Goal: Check status: Check status

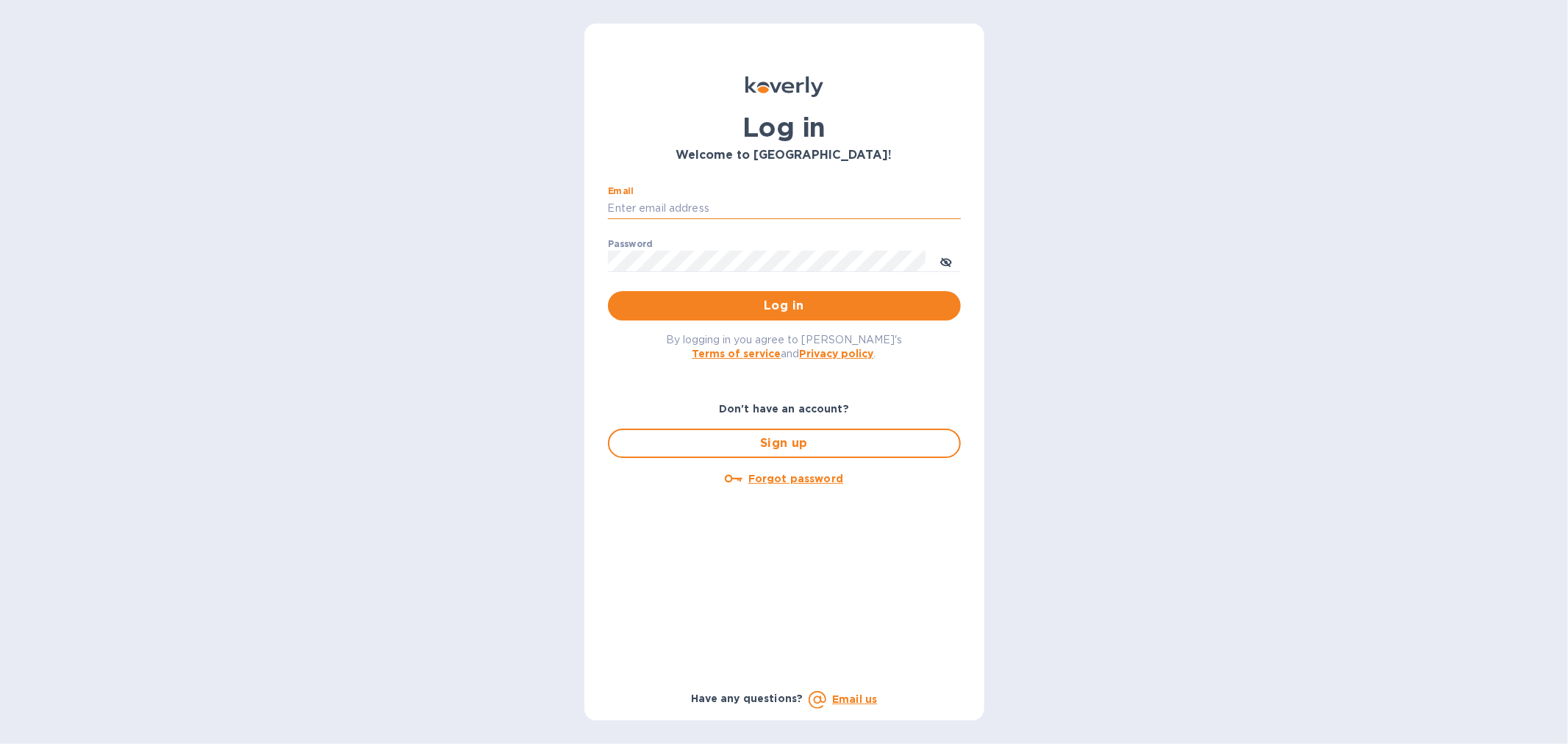
click at [723, 202] on input "Email" at bounding box center [785, 208] width 353 height 22
type input "[EMAIL_ADDRESS][DOMAIN_NAME]"
click at [803, 305] on span "Log in" at bounding box center [784, 306] width 330 height 17
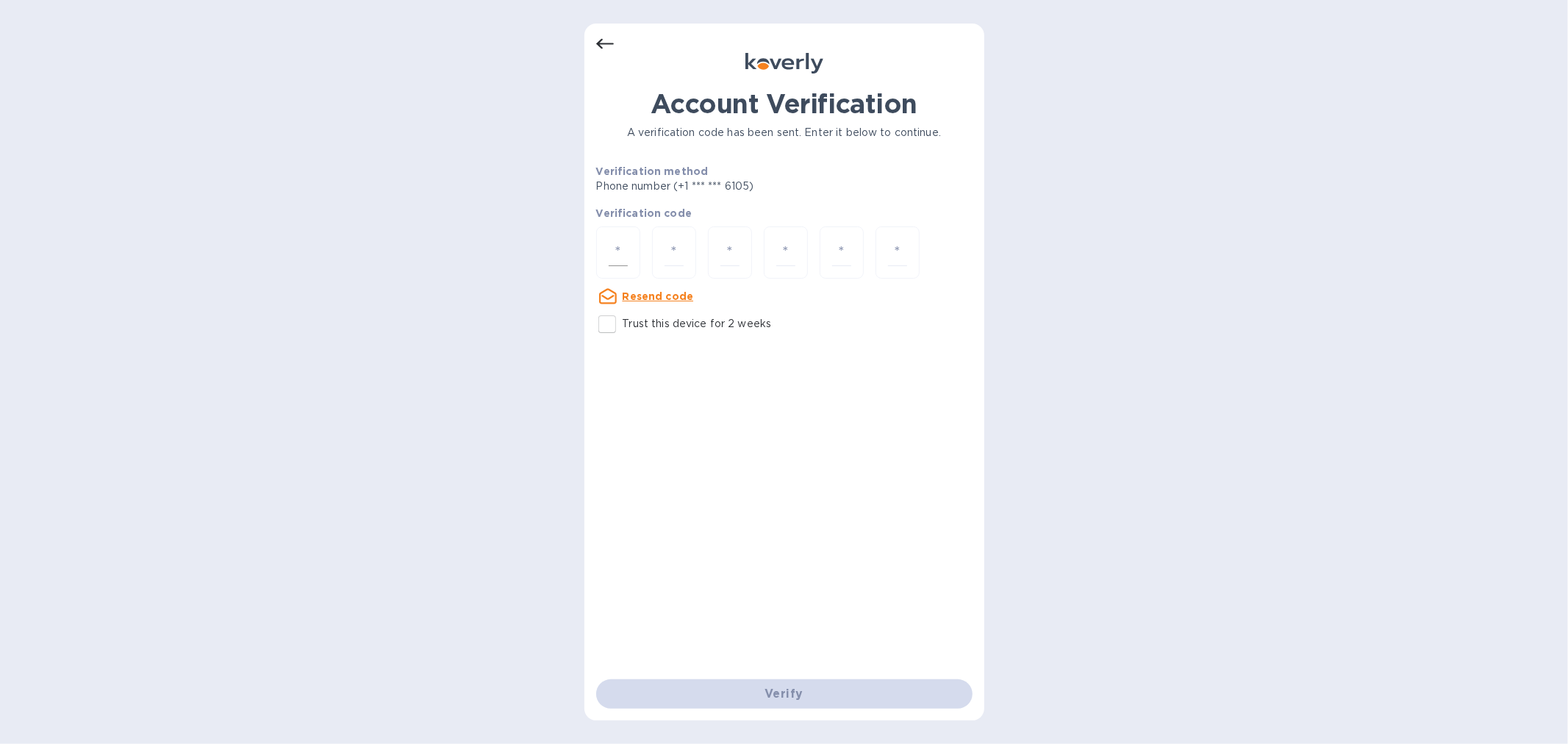
click at [623, 245] on input "number" at bounding box center [618, 252] width 19 height 27
paste input "5"
type input "5"
type input "0"
type input "6"
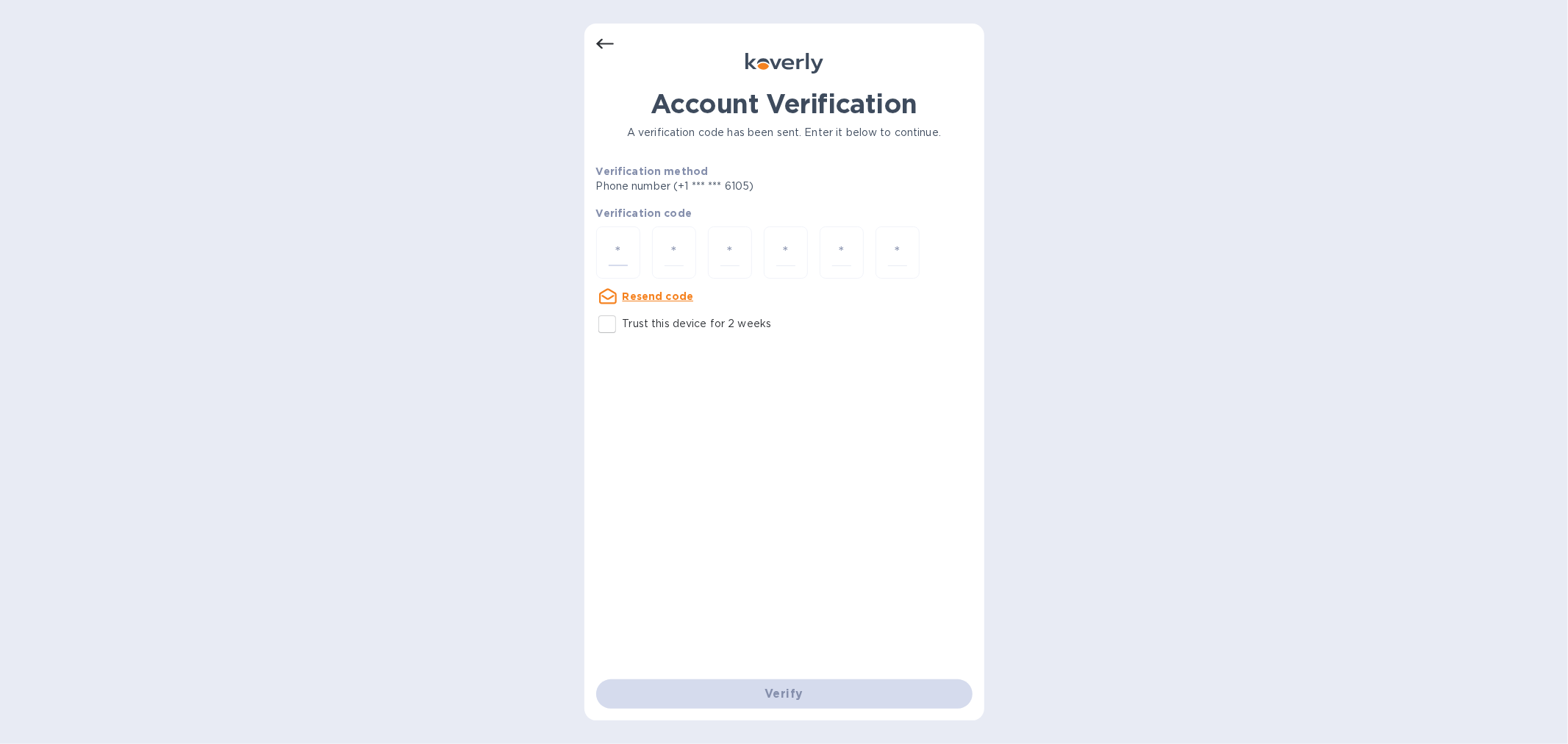
type input "2"
type input "3"
type input "9"
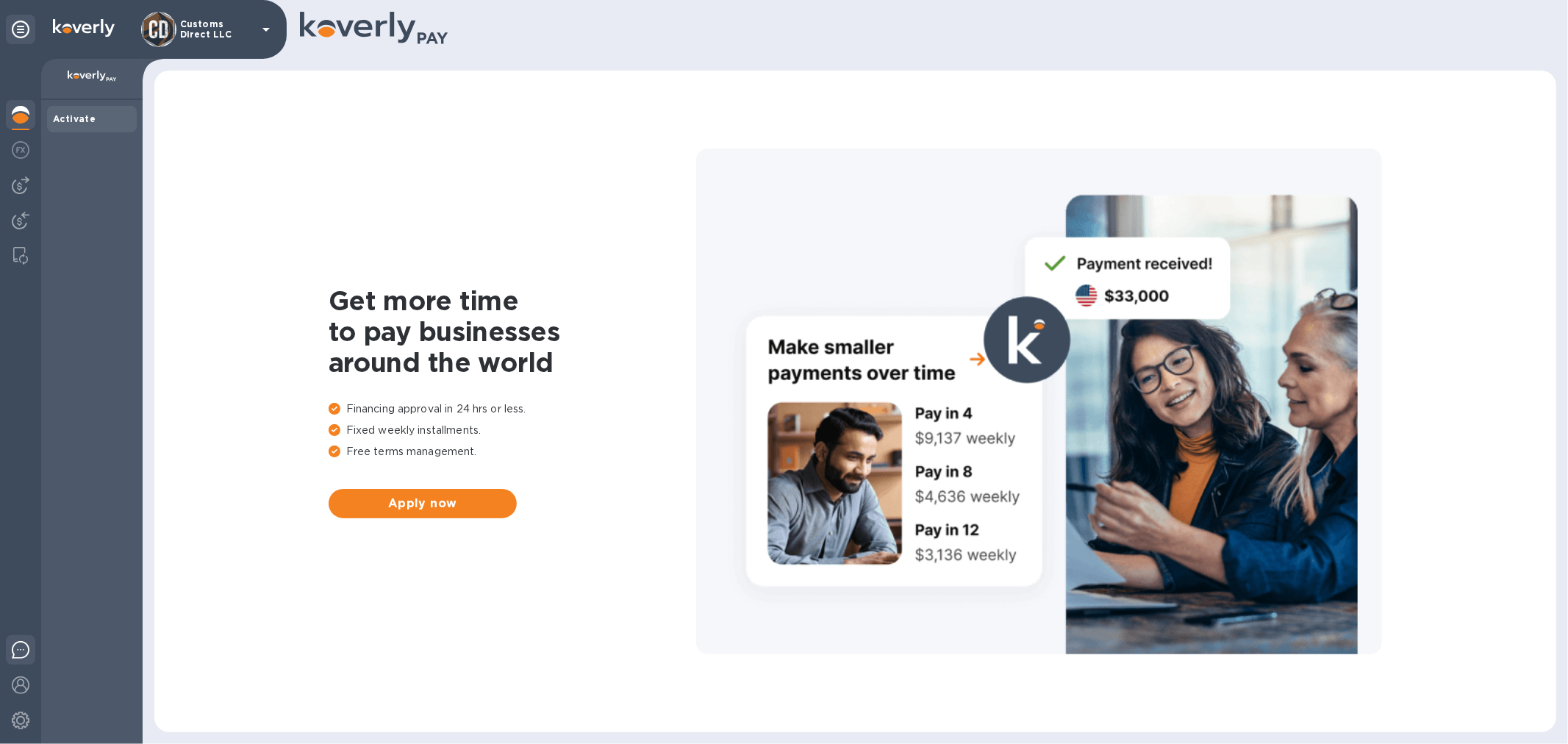
click at [24, 648] on img at bounding box center [20, 649] width 17 height 17
click at [17, 217] on img at bounding box center [20, 220] width 17 height 17
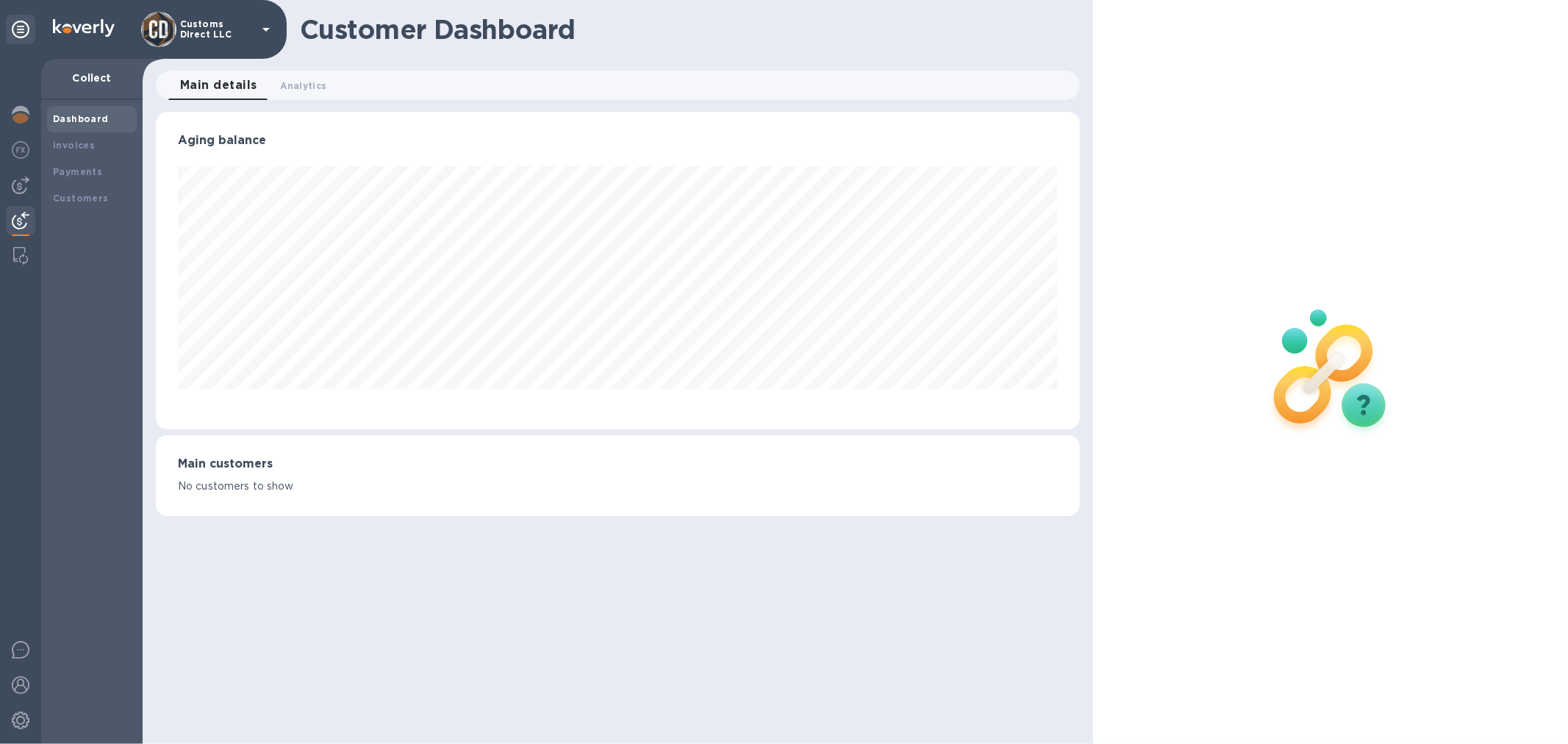
scroll to position [734767, 734364]
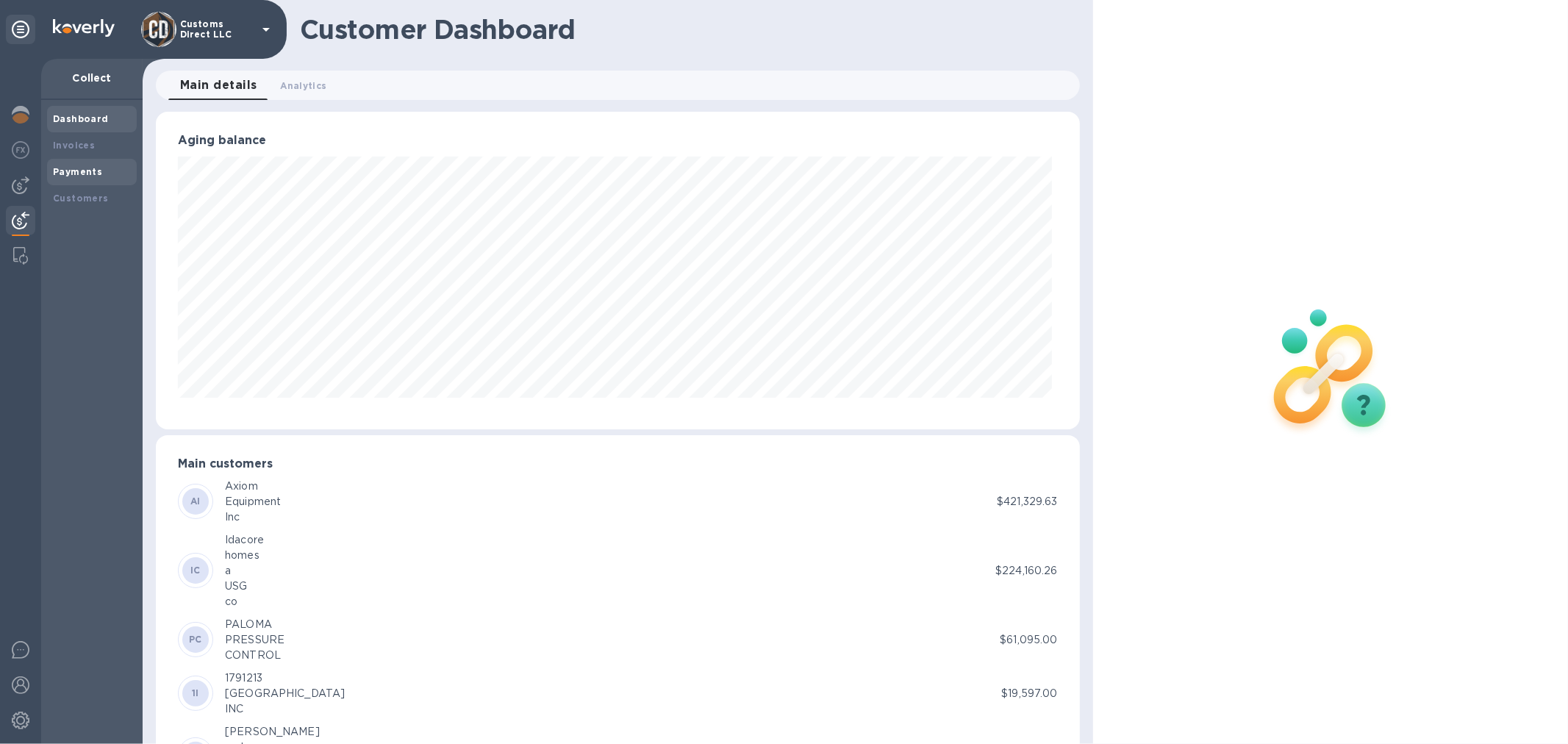
click at [99, 173] on div "Payments" at bounding box center [92, 172] width 78 height 15
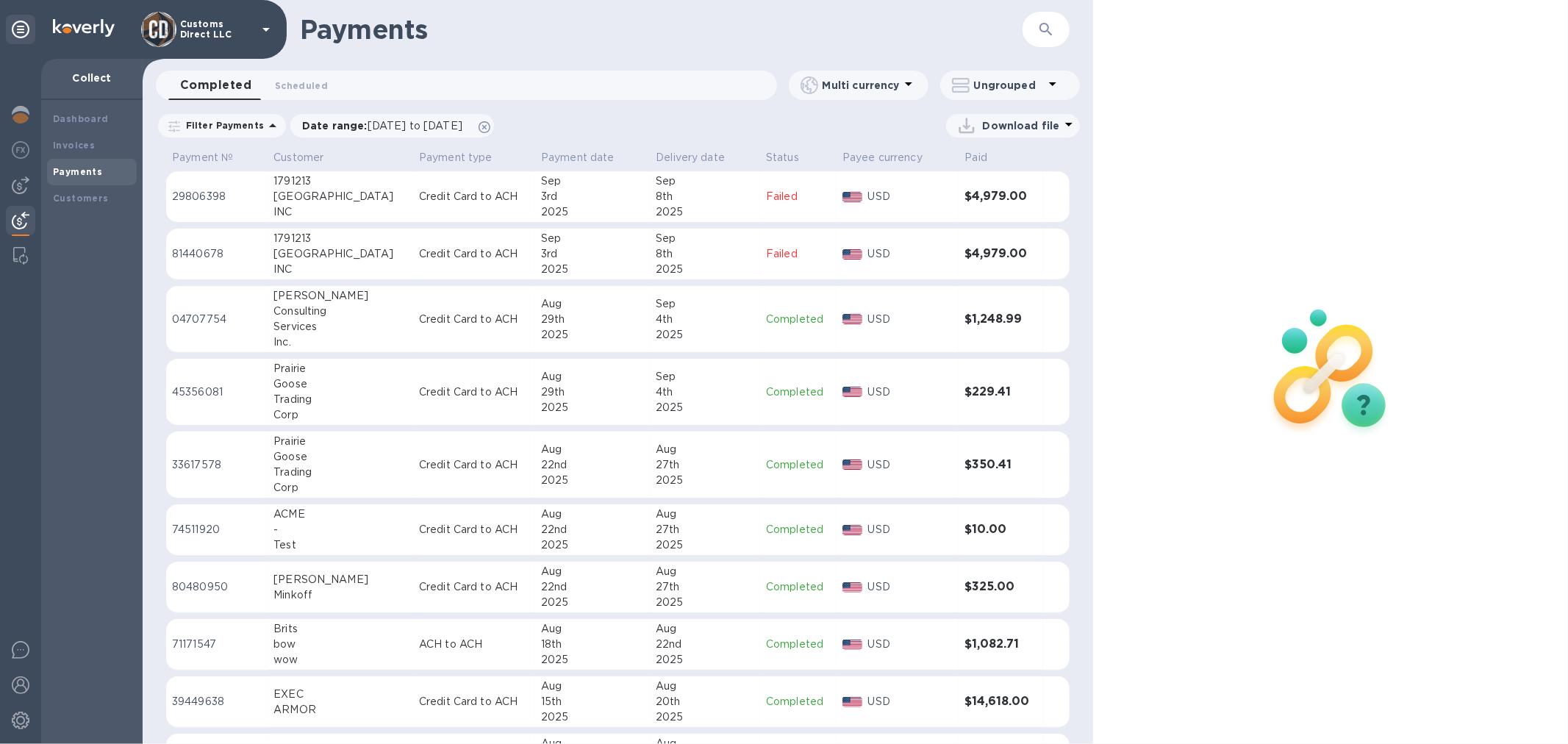
click at [702, 258] on div "8th" at bounding box center [704, 254] width 98 height 16
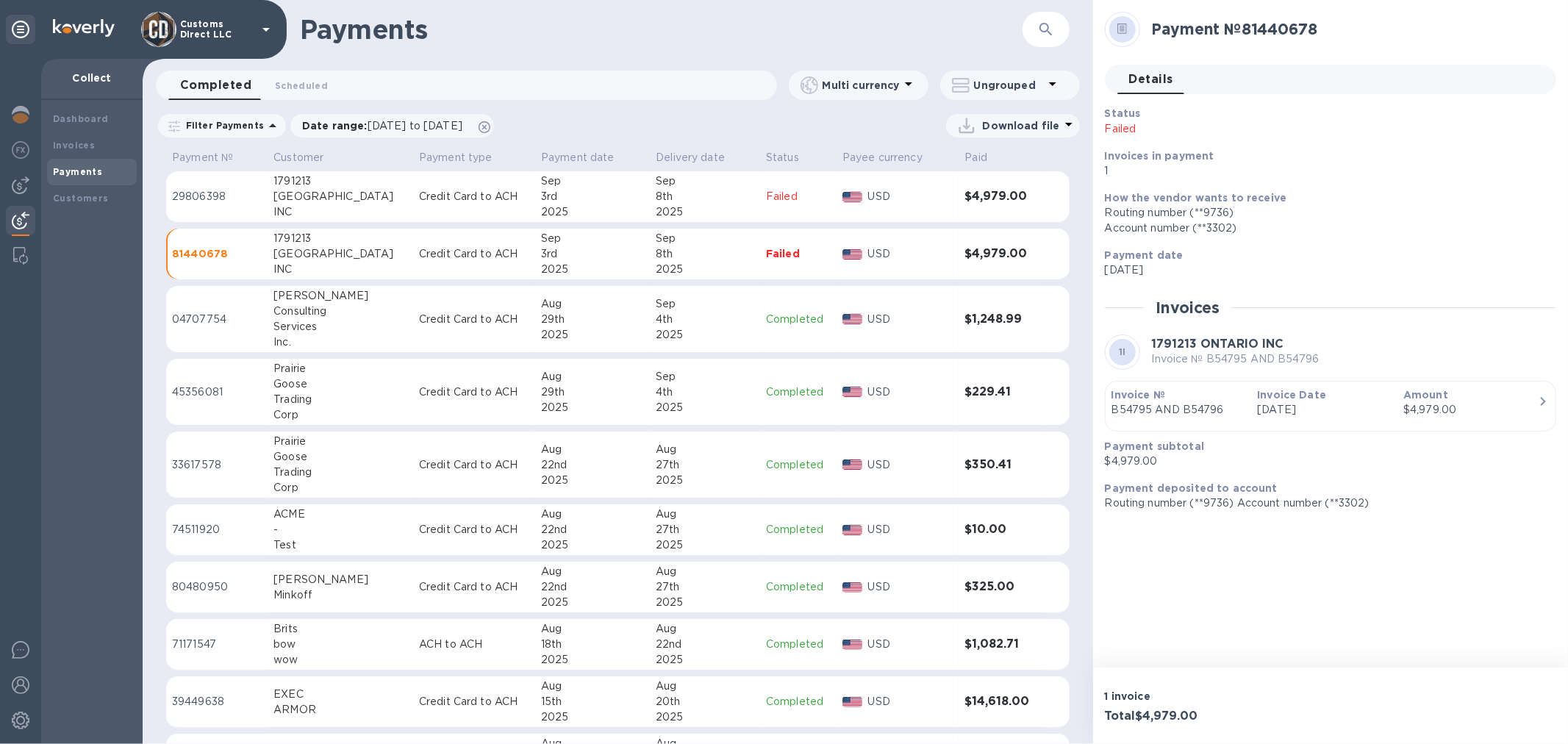
drag, startPoint x: 1105, startPoint y: 113, endPoint x: 1202, endPoint y: 285, distance: 197.5
click at [1202, 285] on div "Status Failed Invoices in payment 1 How the vendor wants to receive Routing num…" at bounding box center [1331, 308] width 451 height 405
click at [894, 256] on p "USD" at bounding box center [911, 254] width 86 height 16
click at [894, 255] on p "USD" at bounding box center [911, 254] width 86 height 16
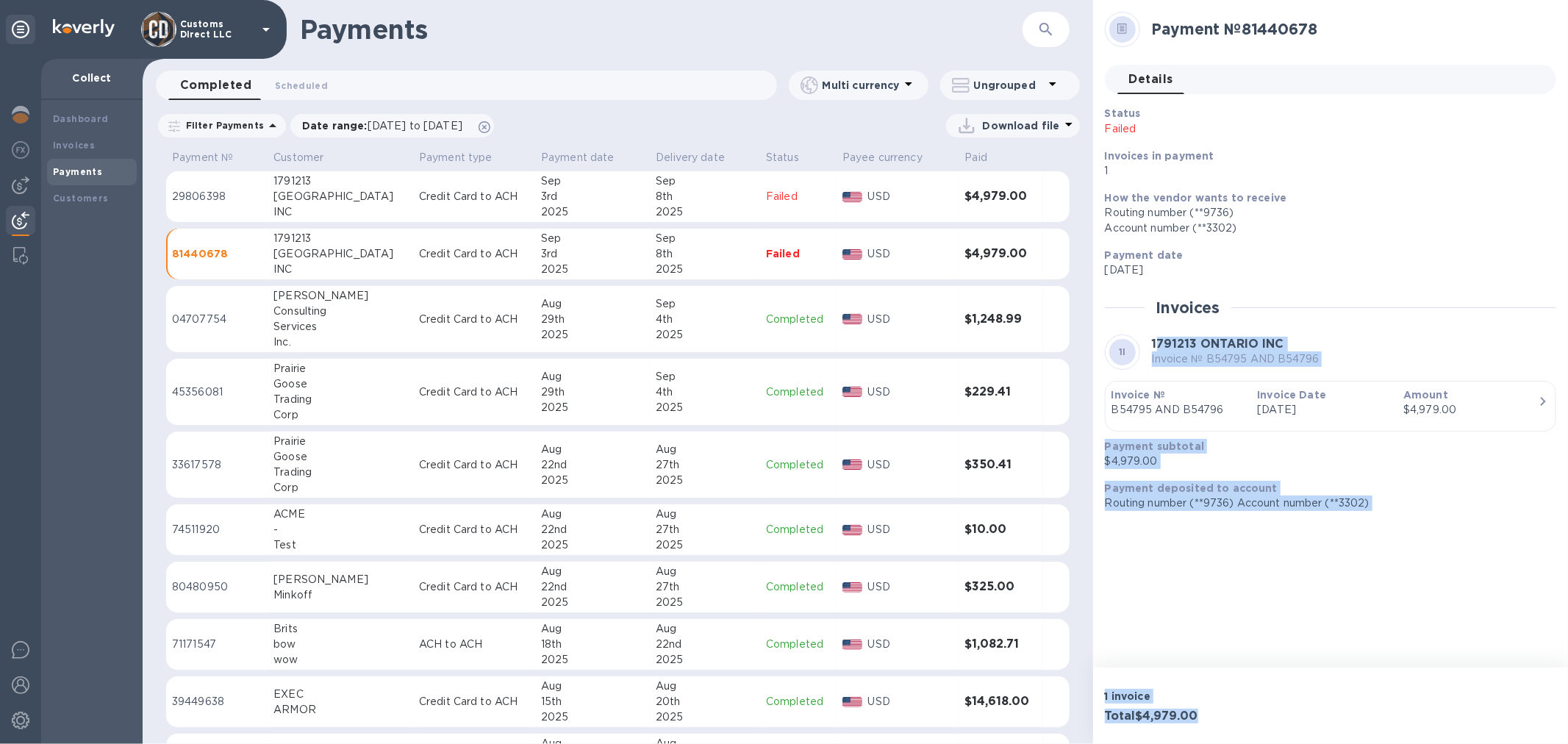
click at [1192, 508] on p "Routing number (**9736) Account number (**3302)" at bounding box center [1325, 503] width 440 height 16
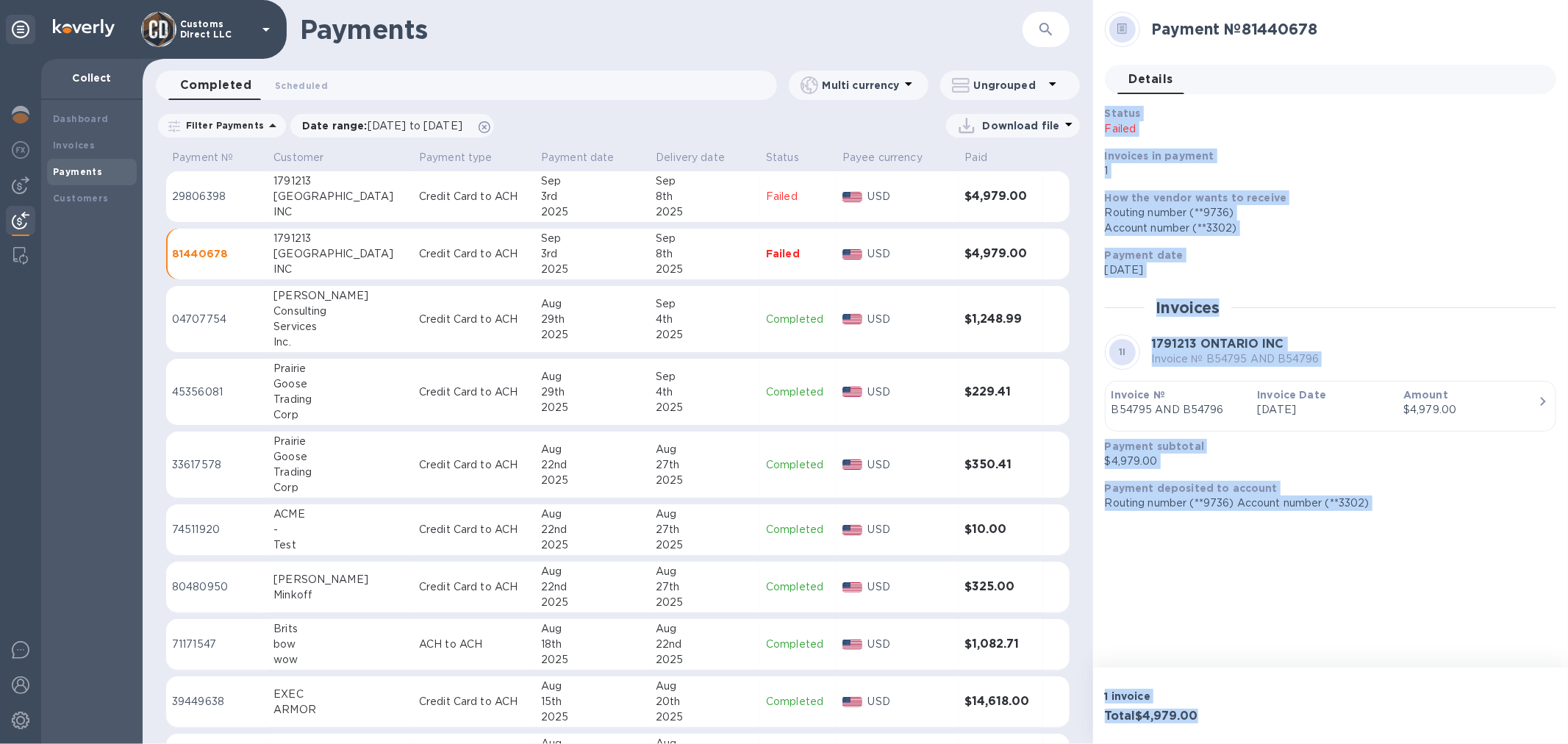
copy div "Status Failed Invoices in payment 1 How the vendor wants to receive Routing num…"
click at [1141, 172] on p "1" at bounding box center [1325, 170] width 440 height 16
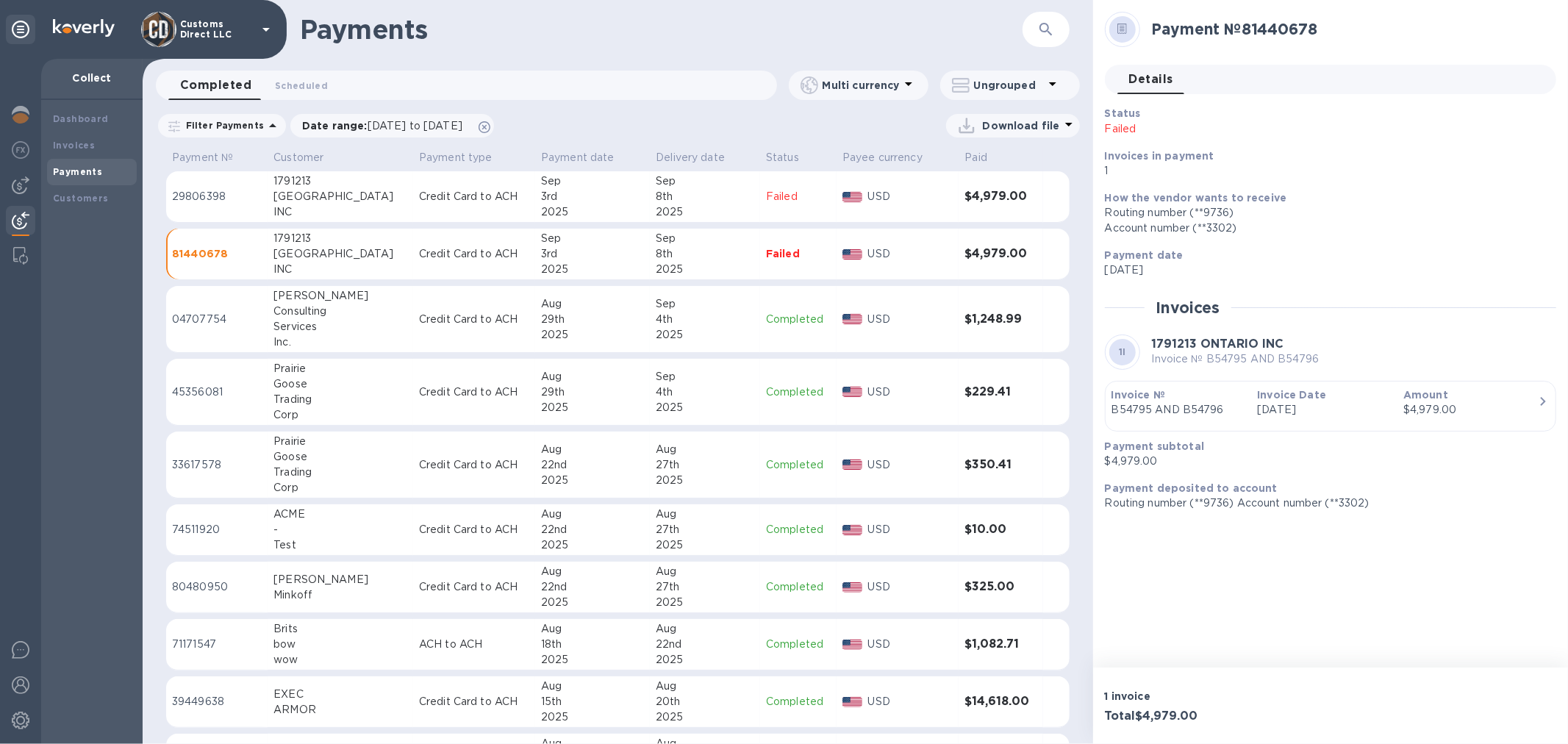
click at [1545, 398] on icon "button" at bounding box center [1542, 401] width 17 height 17
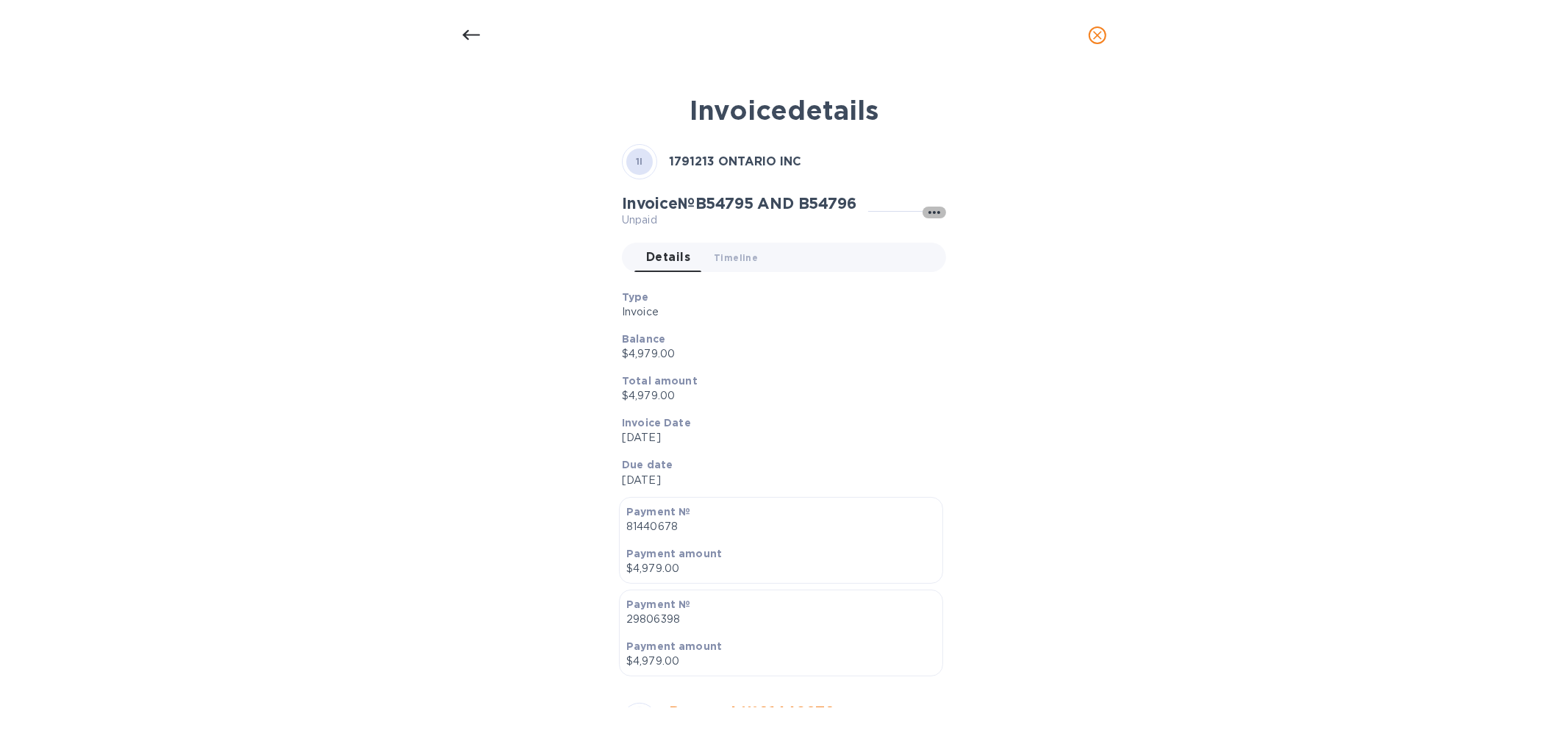
click at [933, 209] on icon "button" at bounding box center [934, 212] width 17 height 17
click at [311, 213] on div at bounding box center [784, 372] width 1568 height 744
click at [467, 32] on icon at bounding box center [471, 35] width 17 height 17
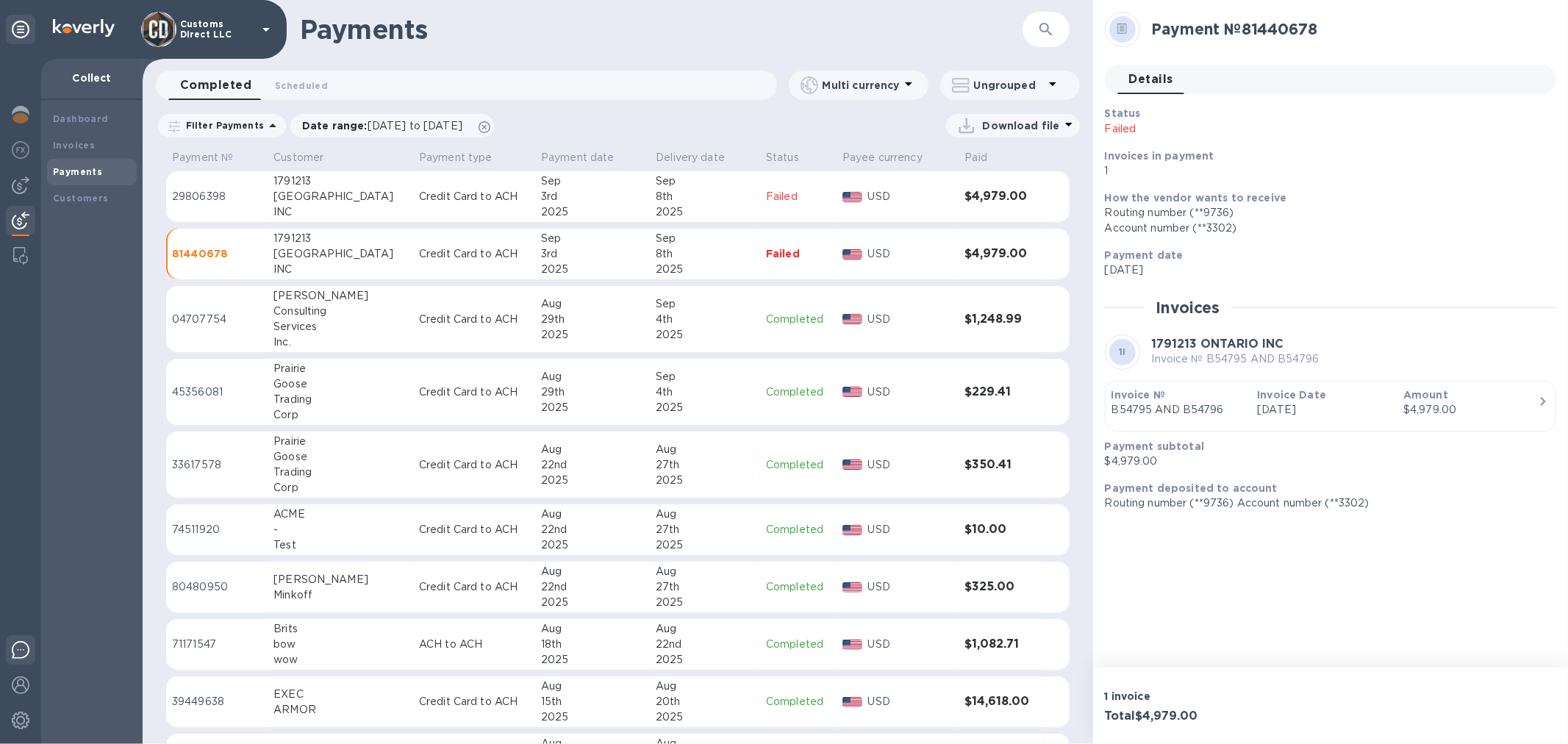
click at [17, 652] on img at bounding box center [20, 649] width 17 height 17
click at [123, 466] on div "Dashboard Invoices Payments Customers" at bounding box center [92, 422] width 101 height 644
click at [12, 721] on img at bounding box center [20, 720] width 17 height 17
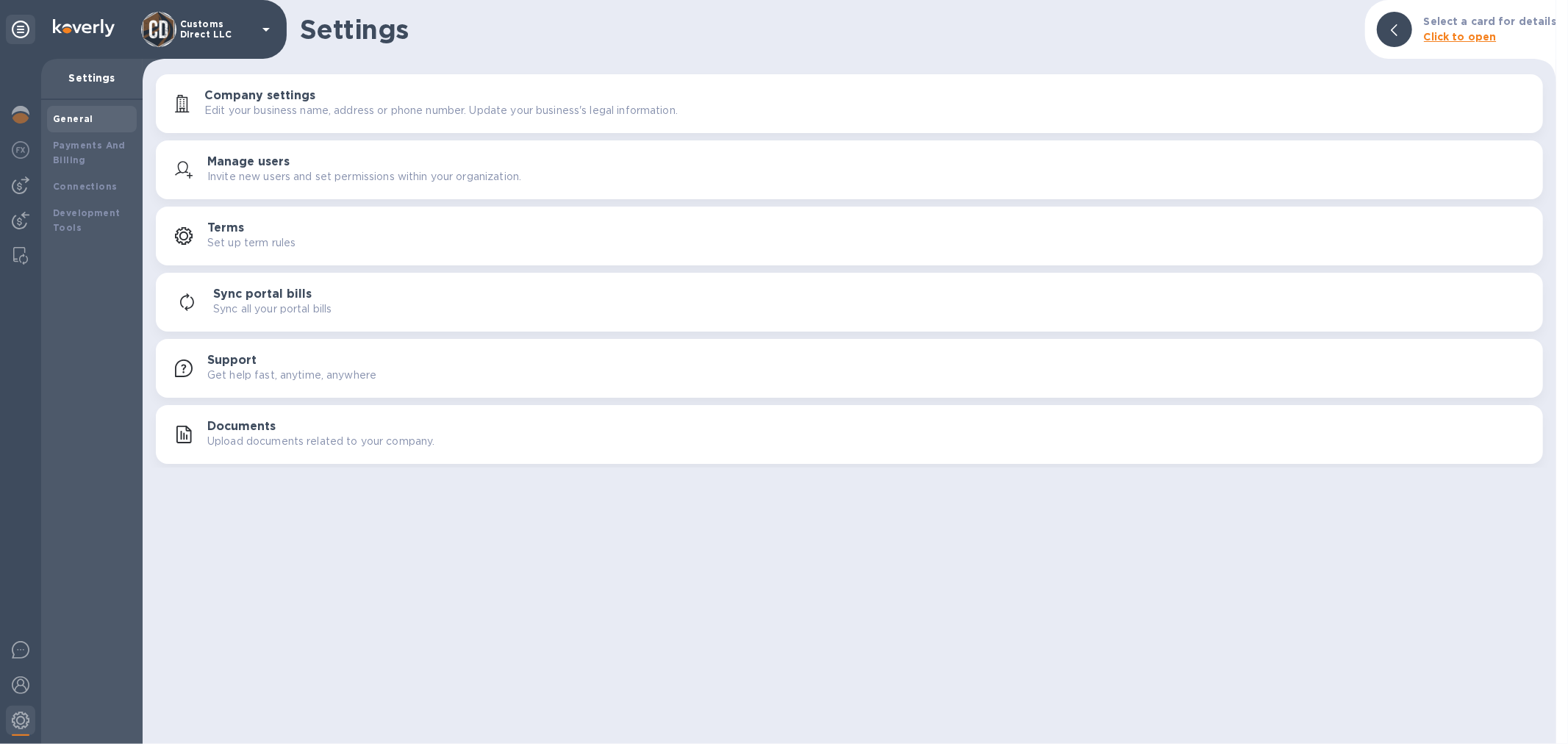
click at [241, 158] on h3 "Manage users" at bounding box center [249, 162] width 83 height 14
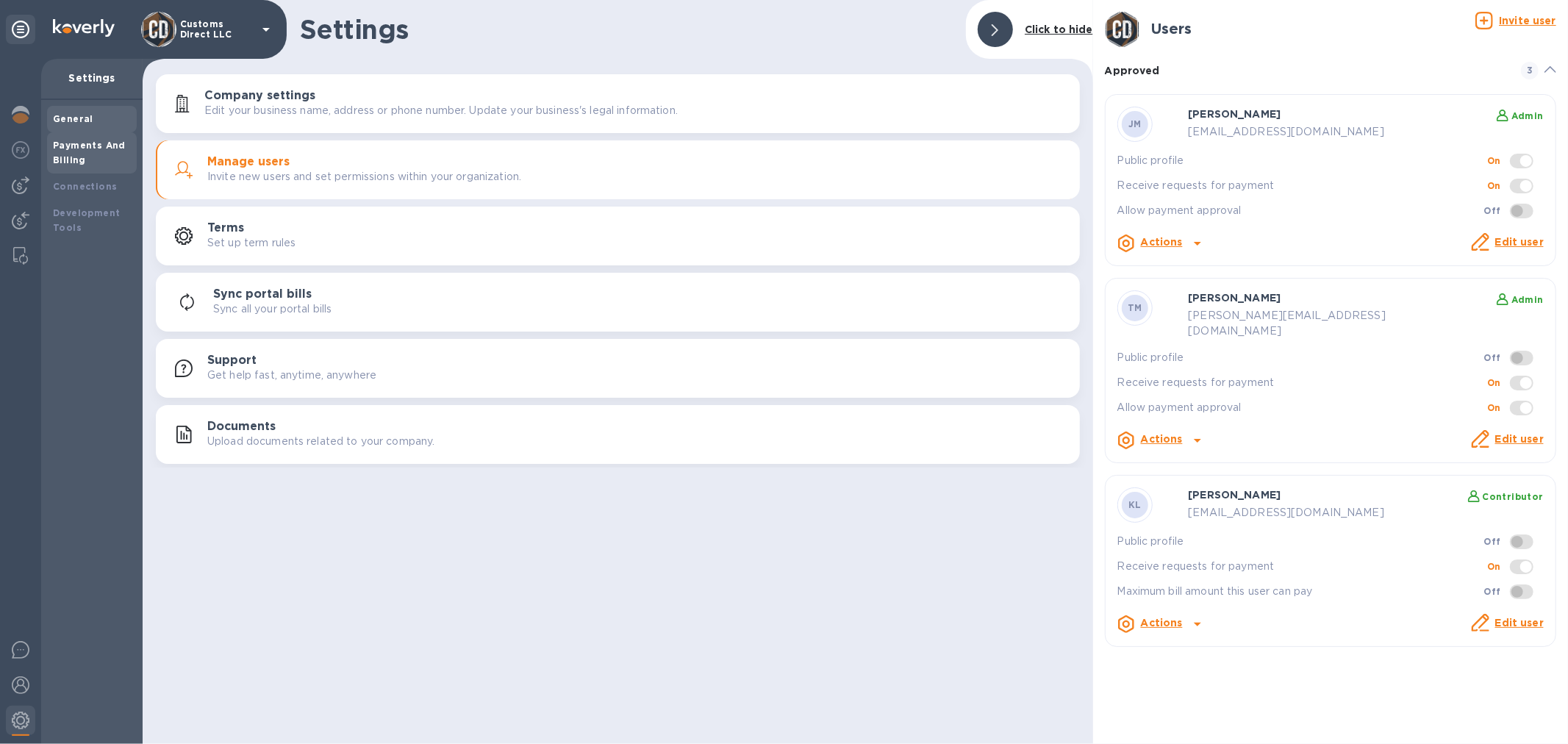
click at [84, 149] on b "Payments And Billing" at bounding box center [89, 152] width 73 height 26
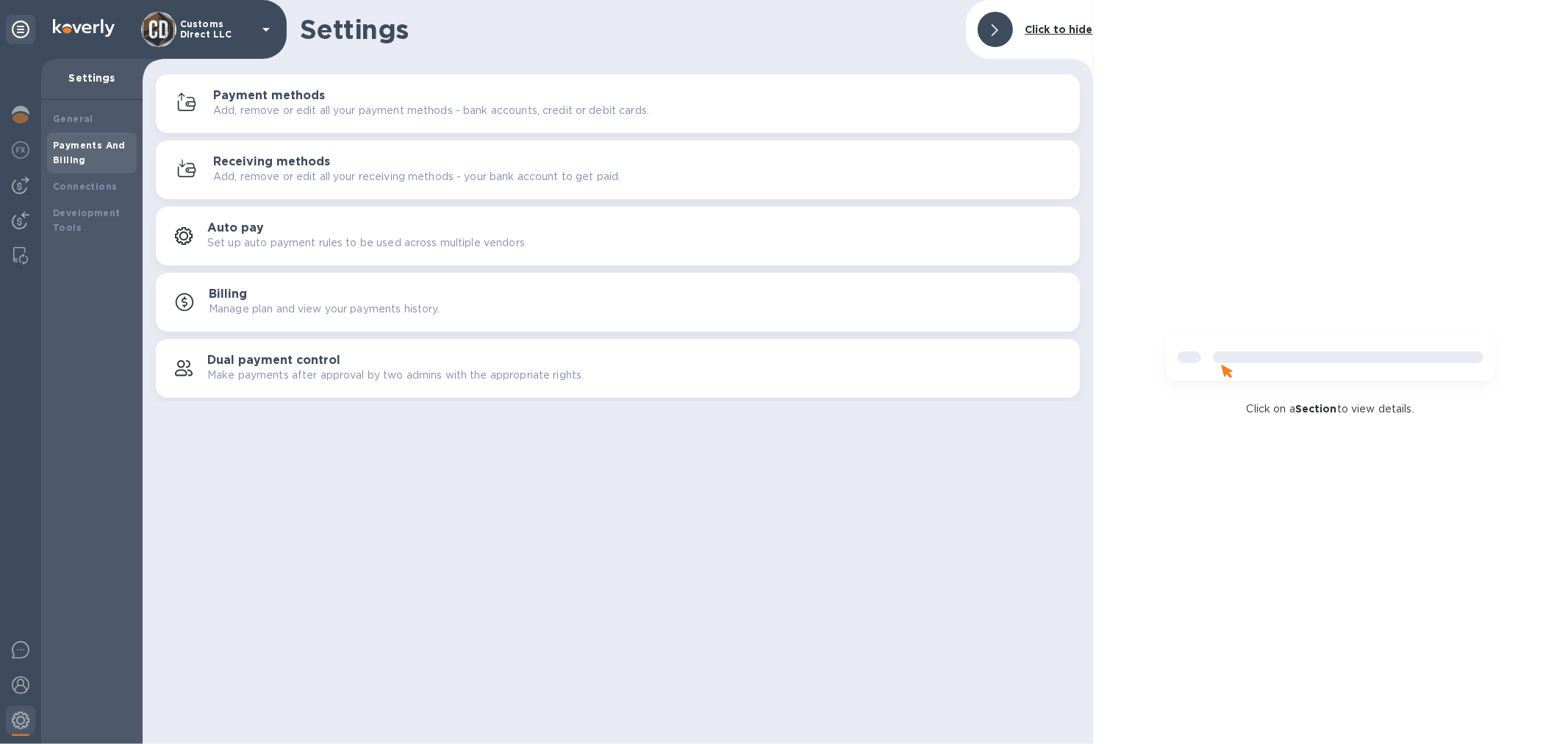
click at [339, 164] on div "Receiving methods Add, remove or edit all your receiving methods - your bank ac…" at bounding box center [641, 170] width 855 height 29
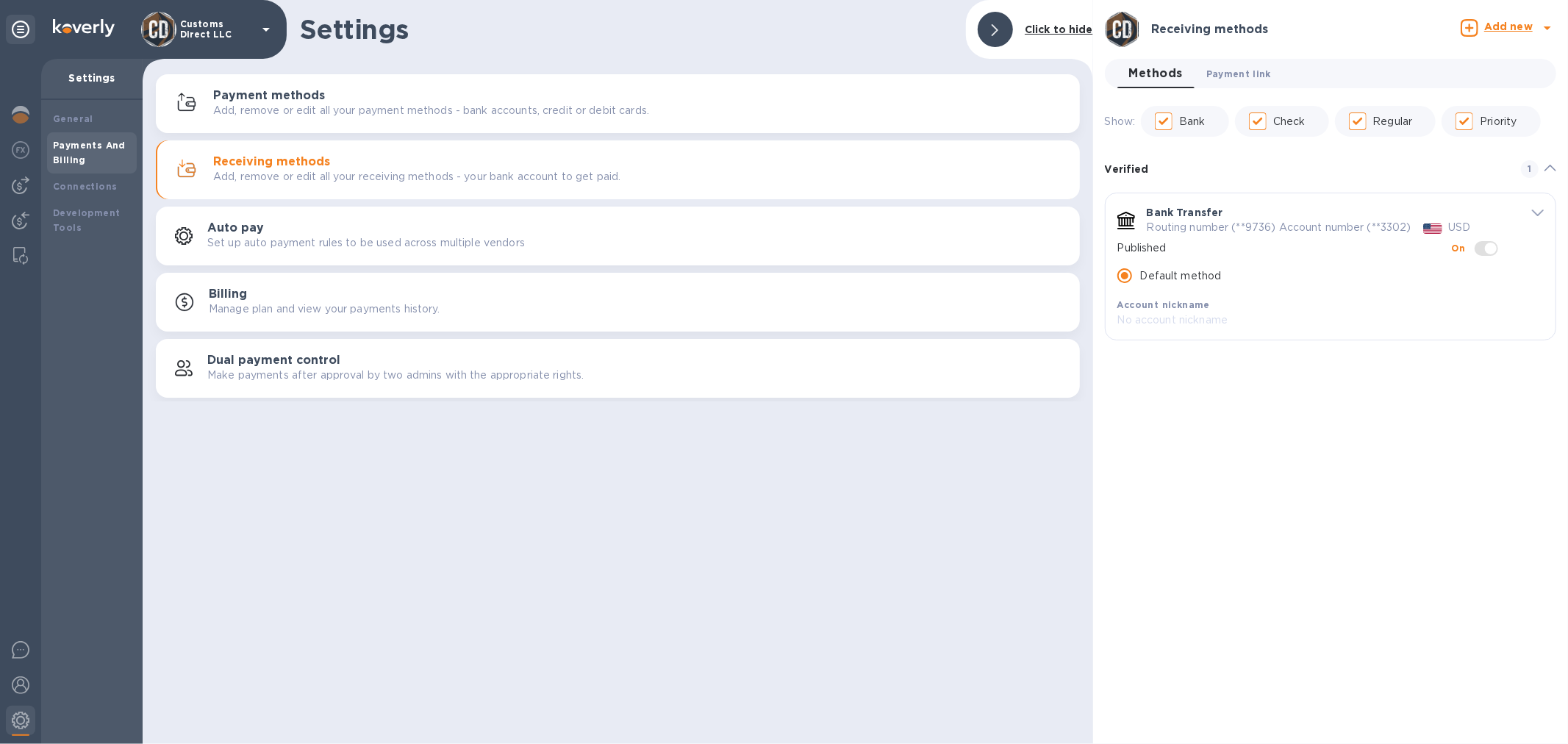
click at [1230, 75] on span "Payment link 0" at bounding box center [1239, 74] width 65 height 16
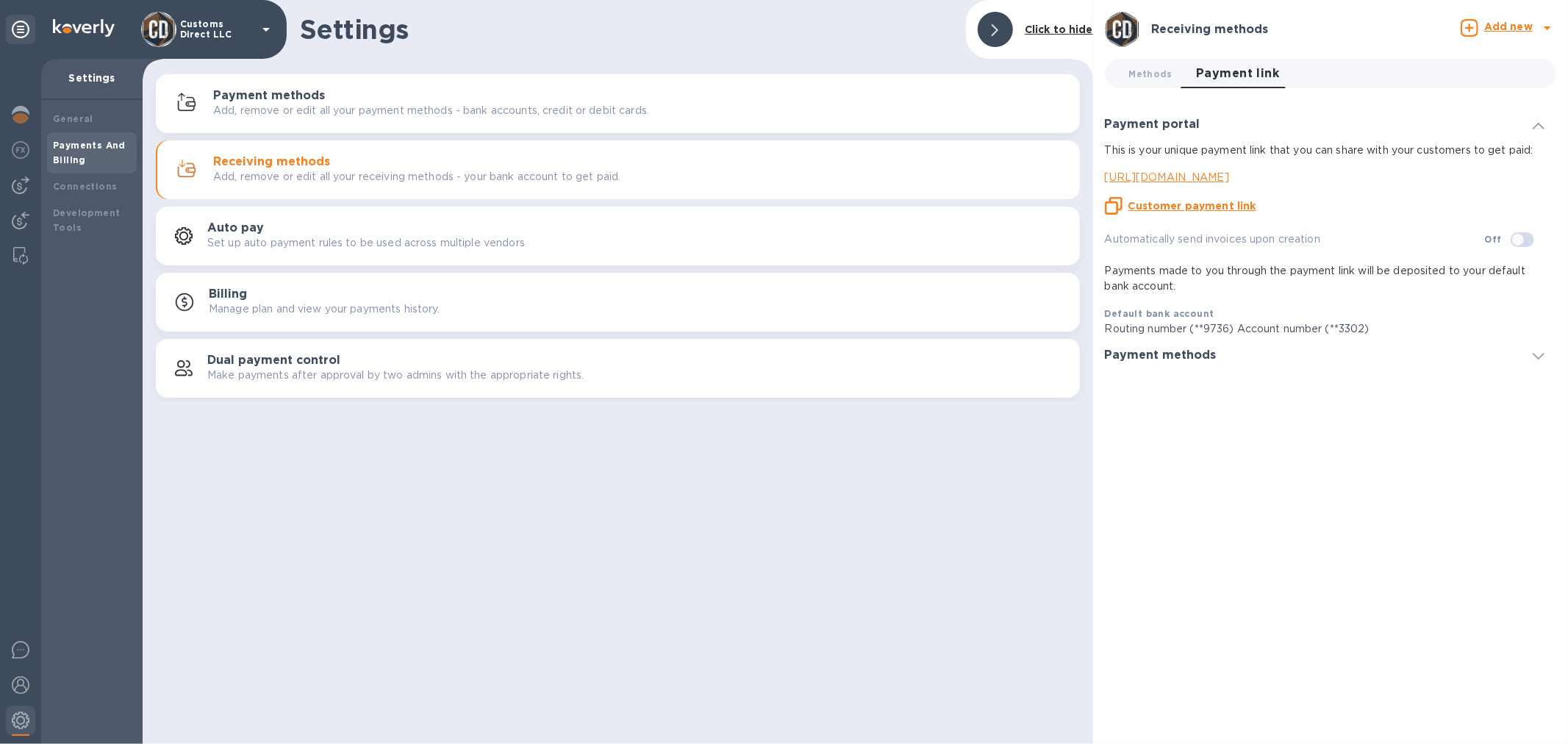
click at [1199, 203] on u "Customer payment link" at bounding box center [1193, 206] width 128 height 12
click at [17, 219] on img at bounding box center [20, 220] width 17 height 17
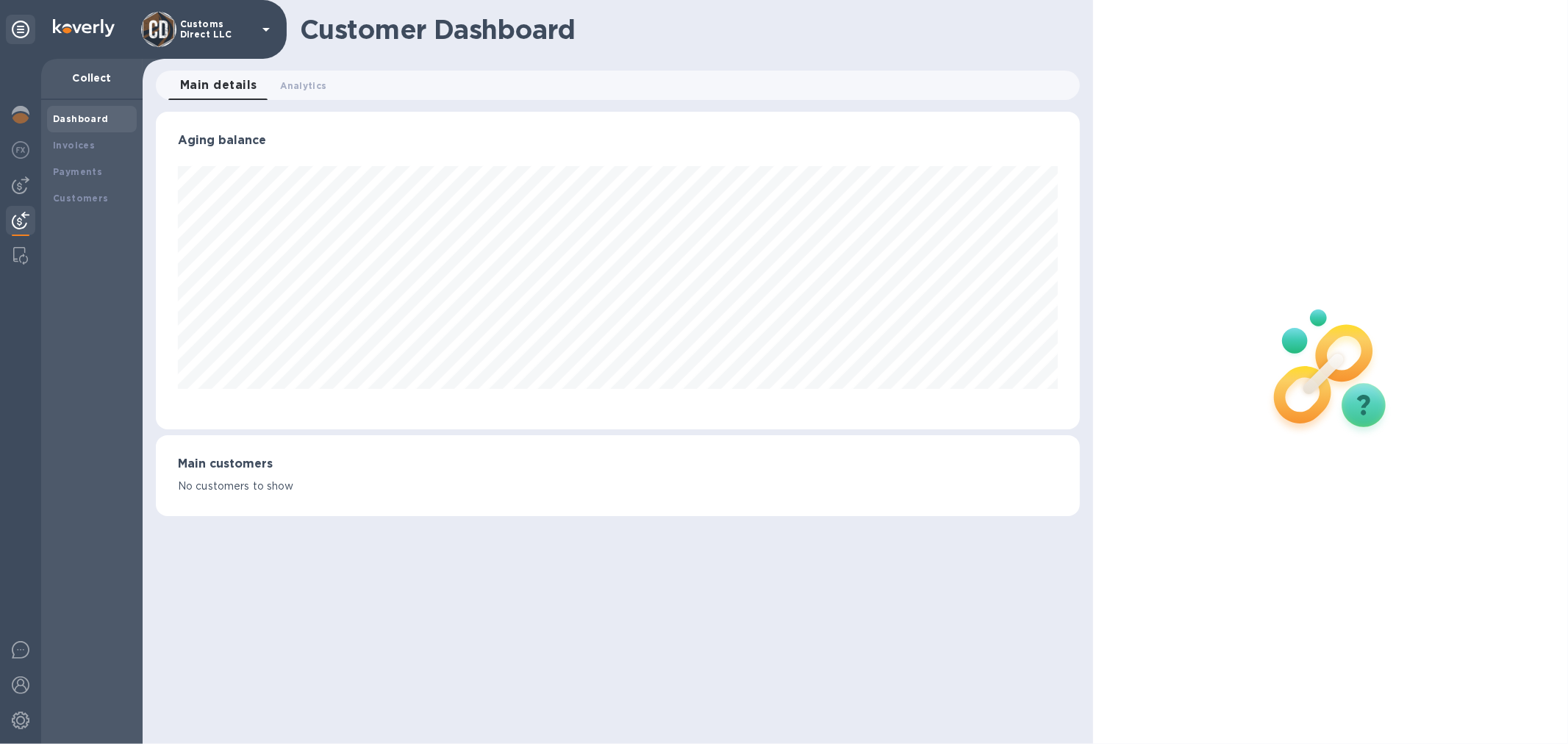
scroll to position [734767, 734364]
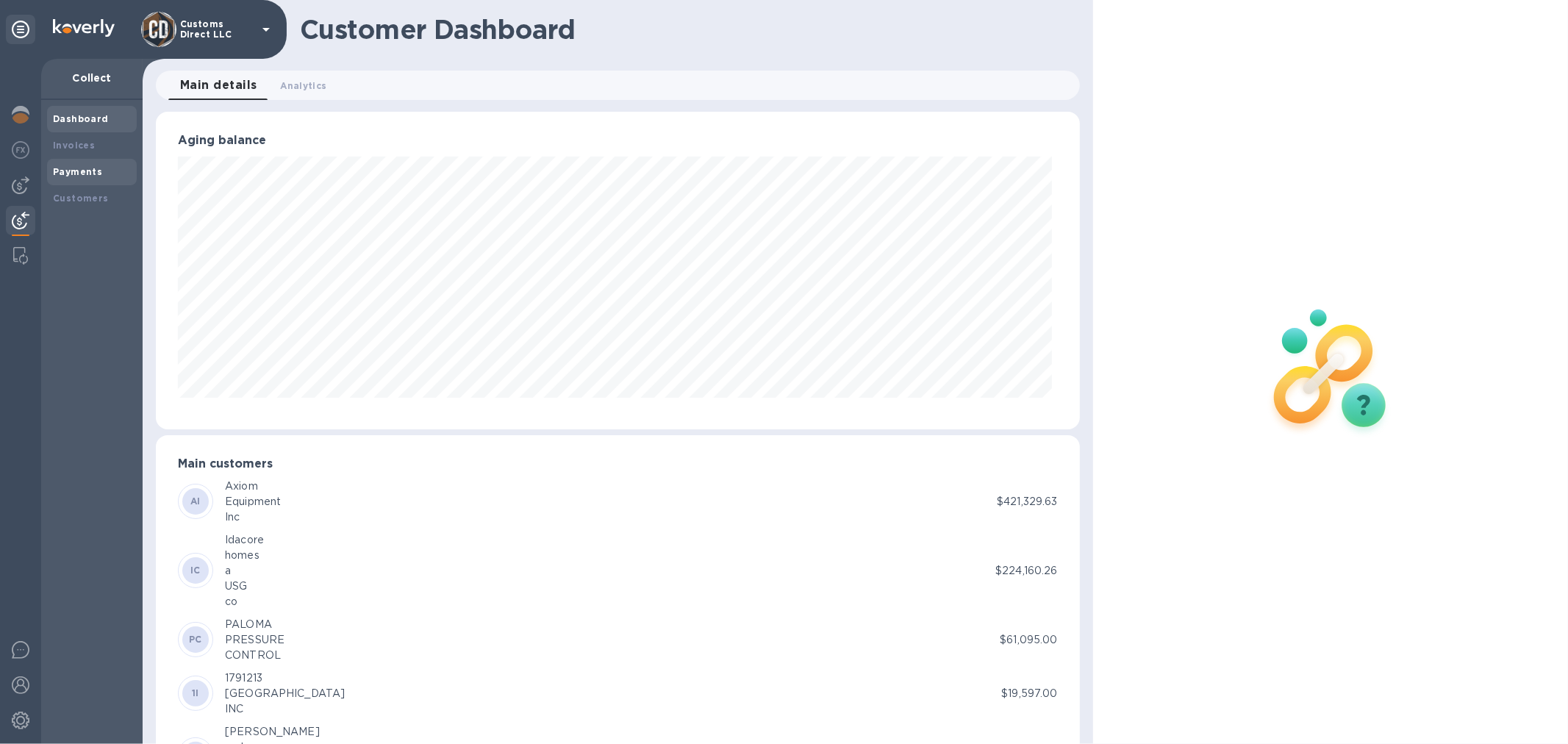
click at [93, 176] on b "Payments" at bounding box center [77, 171] width 50 height 11
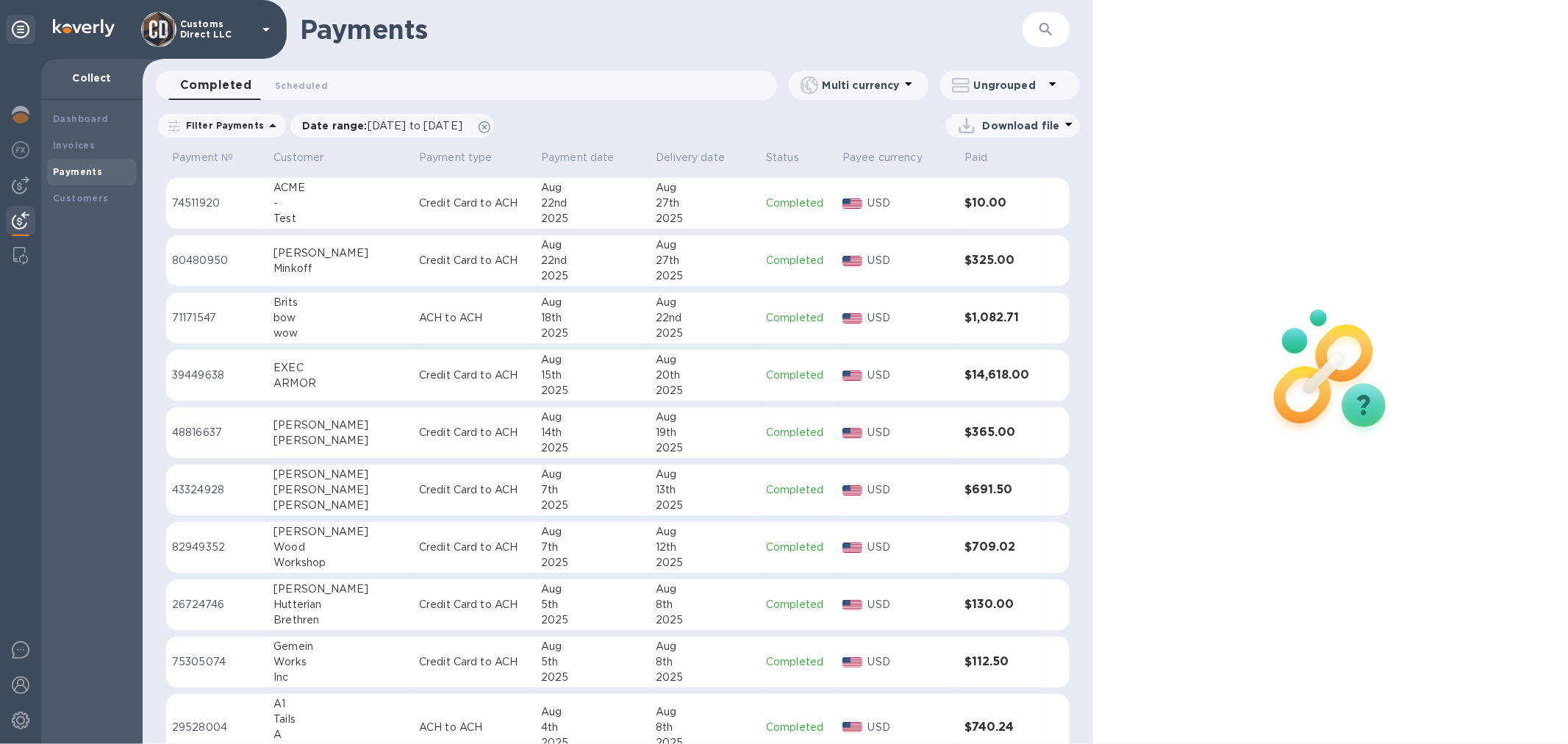
scroll to position [408, 0]
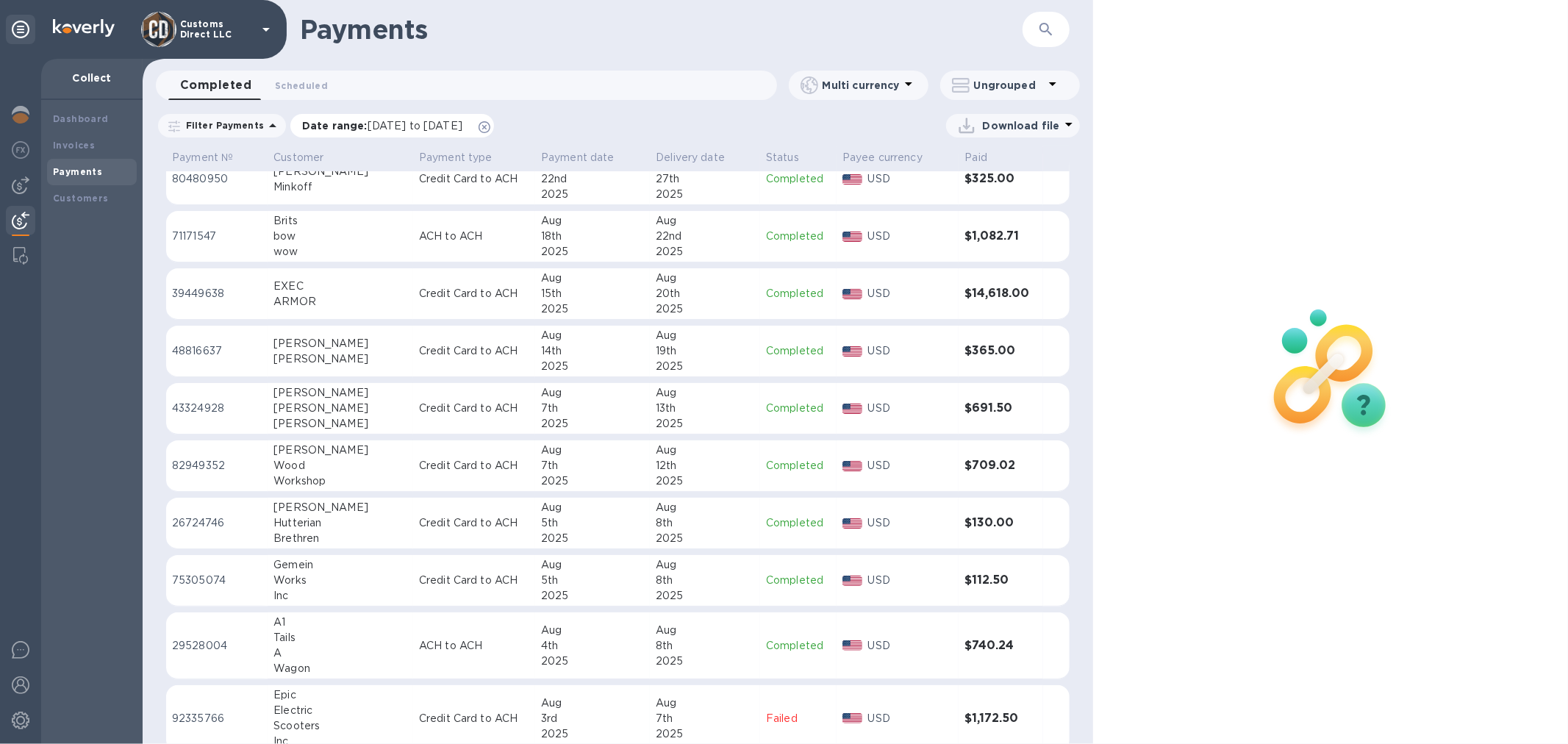
click at [490, 125] on icon at bounding box center [484, 128] width 12 height 12
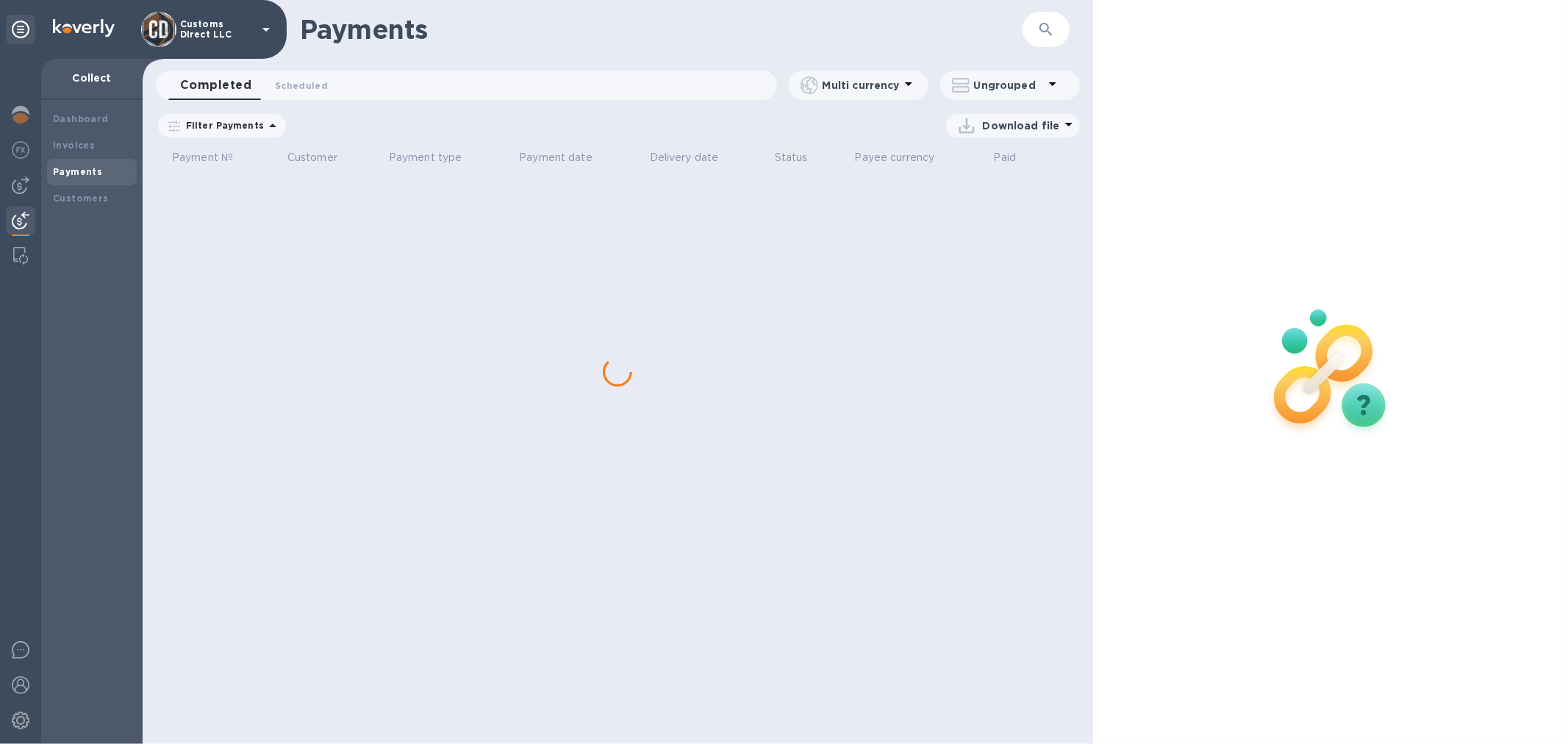
scroll to position [0, 0]
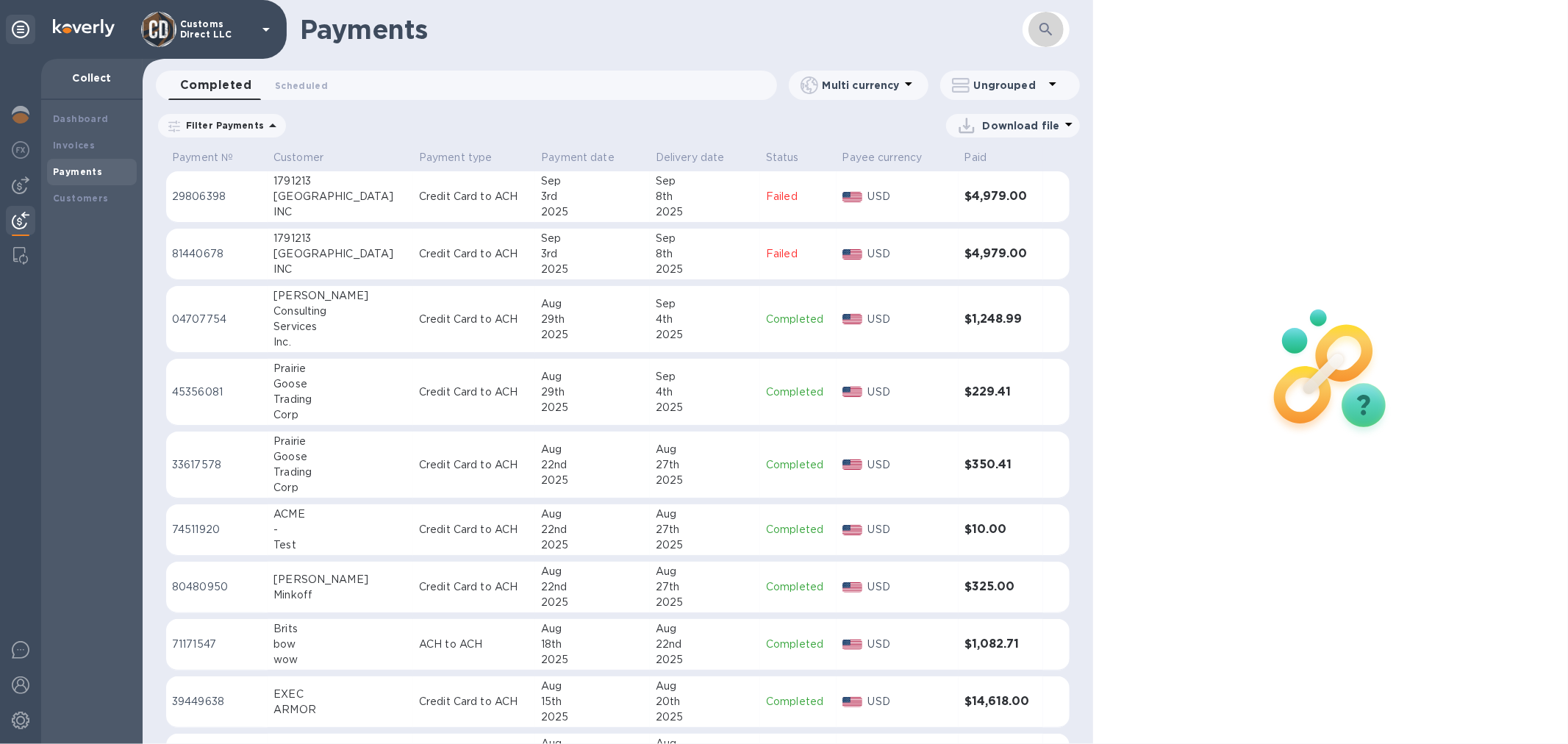
click at [1039, 23] on icon "button" at bounding box center [1046, 29] width 17 height 17
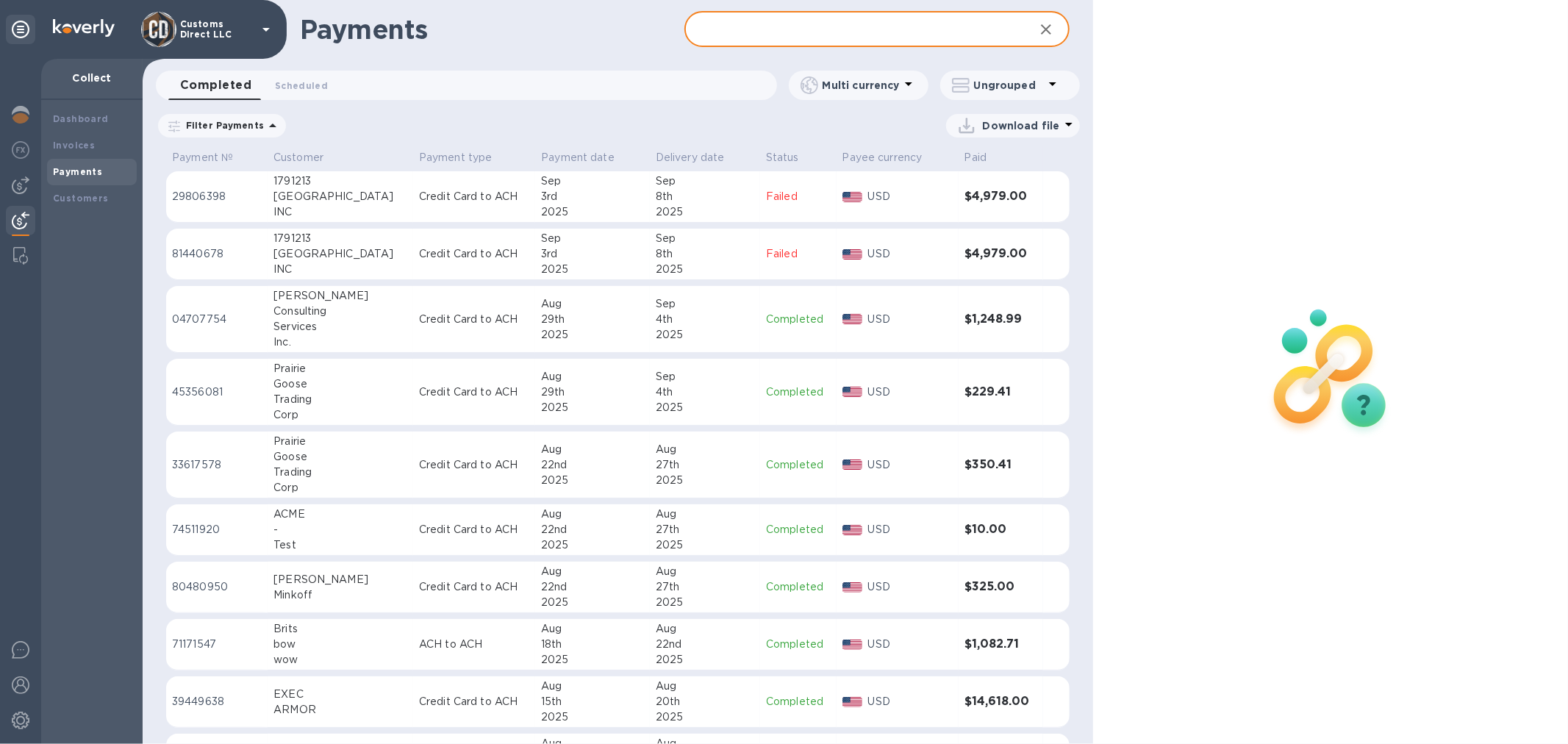
click at [739, 37] on input "text" at bounding box center [853, 30] width 337 height 36
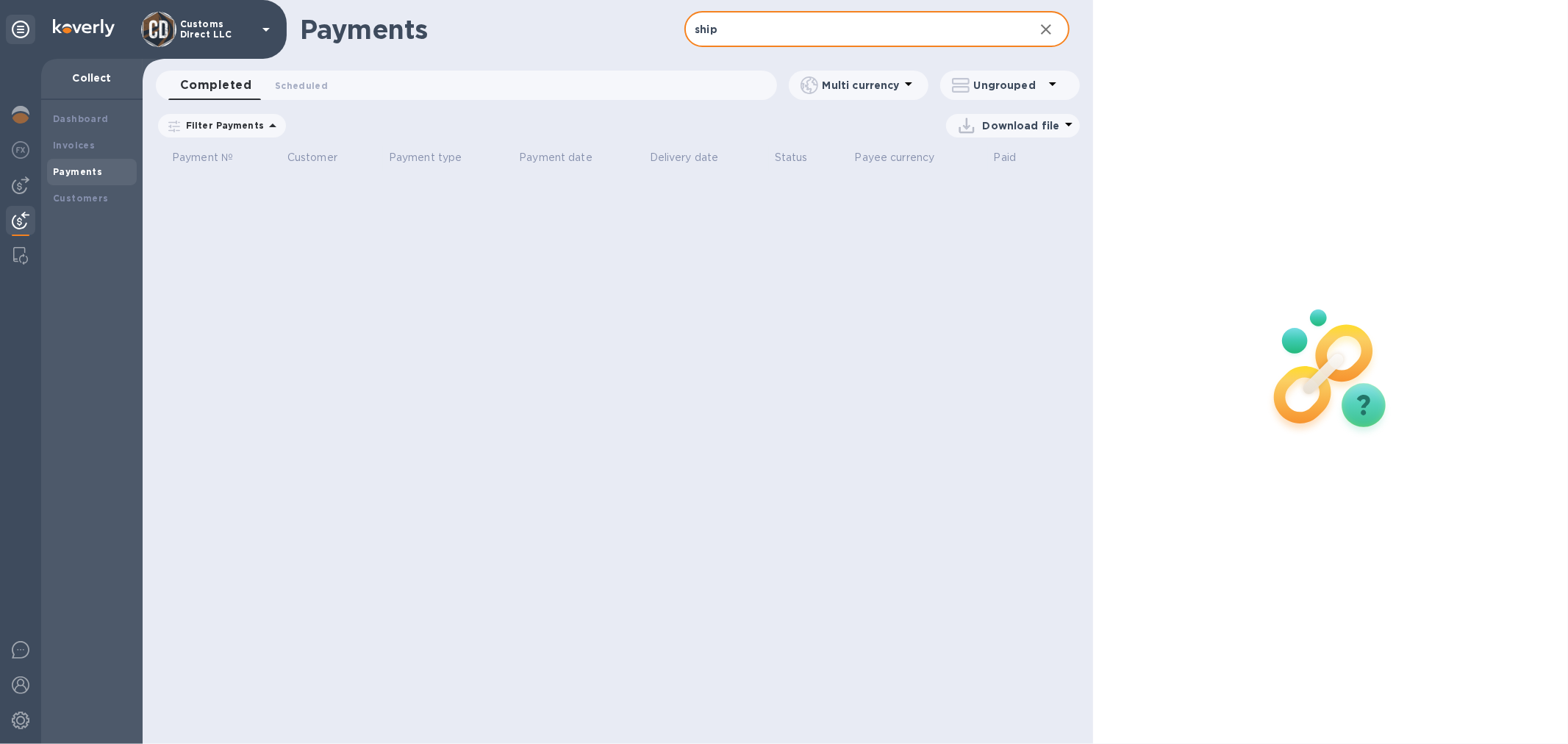
drag, startPoint x: 695, startPoint y: 18, endPoint x: 686, endPoint y: 17, distance: 9.1
click at [686, 17] on input "ship" at bounding box center [853, 30] width 337 height 36
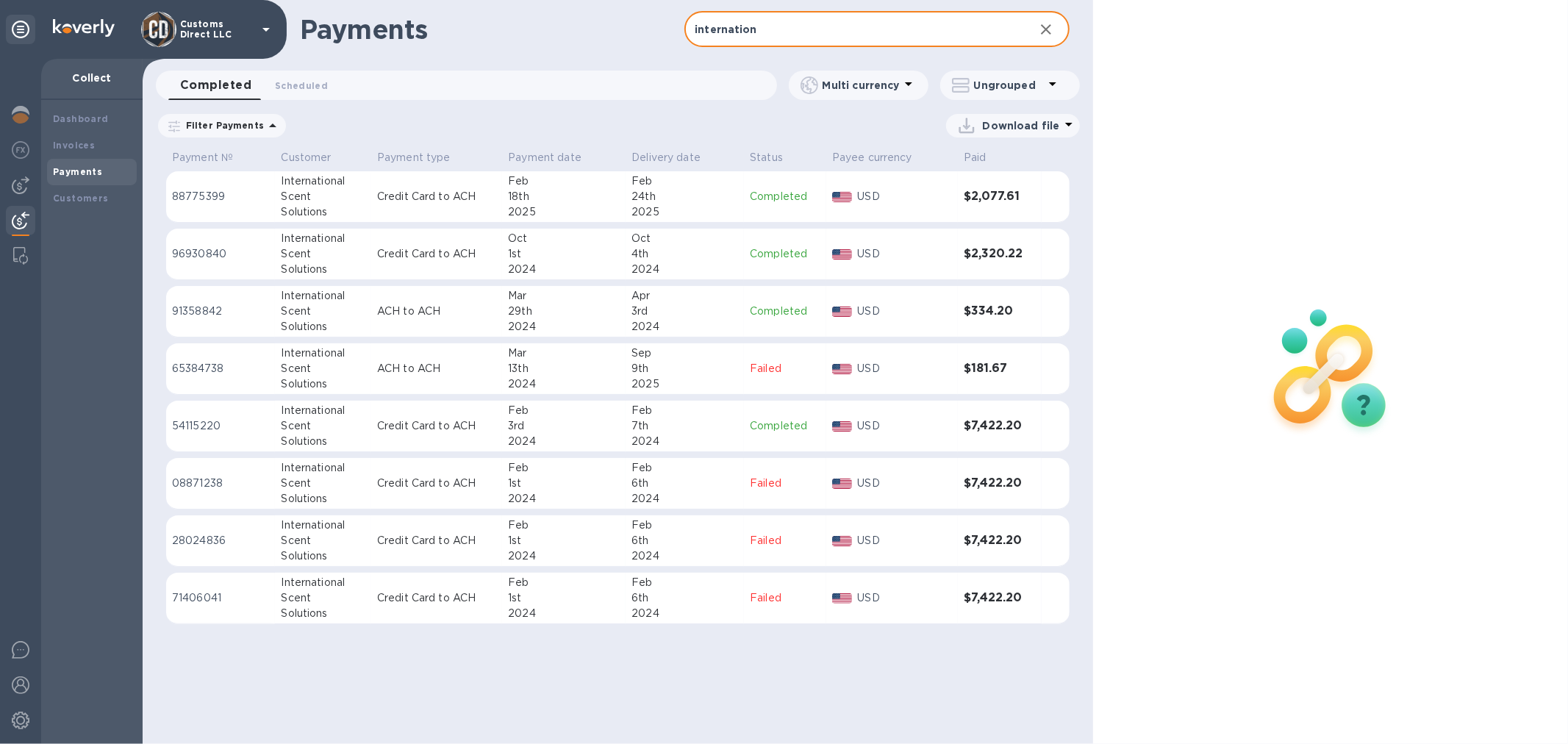
type input "internation"
click at [402, 194] on p "Credit Card to ACH" at bounding box center [436, 197] width 119 height 16
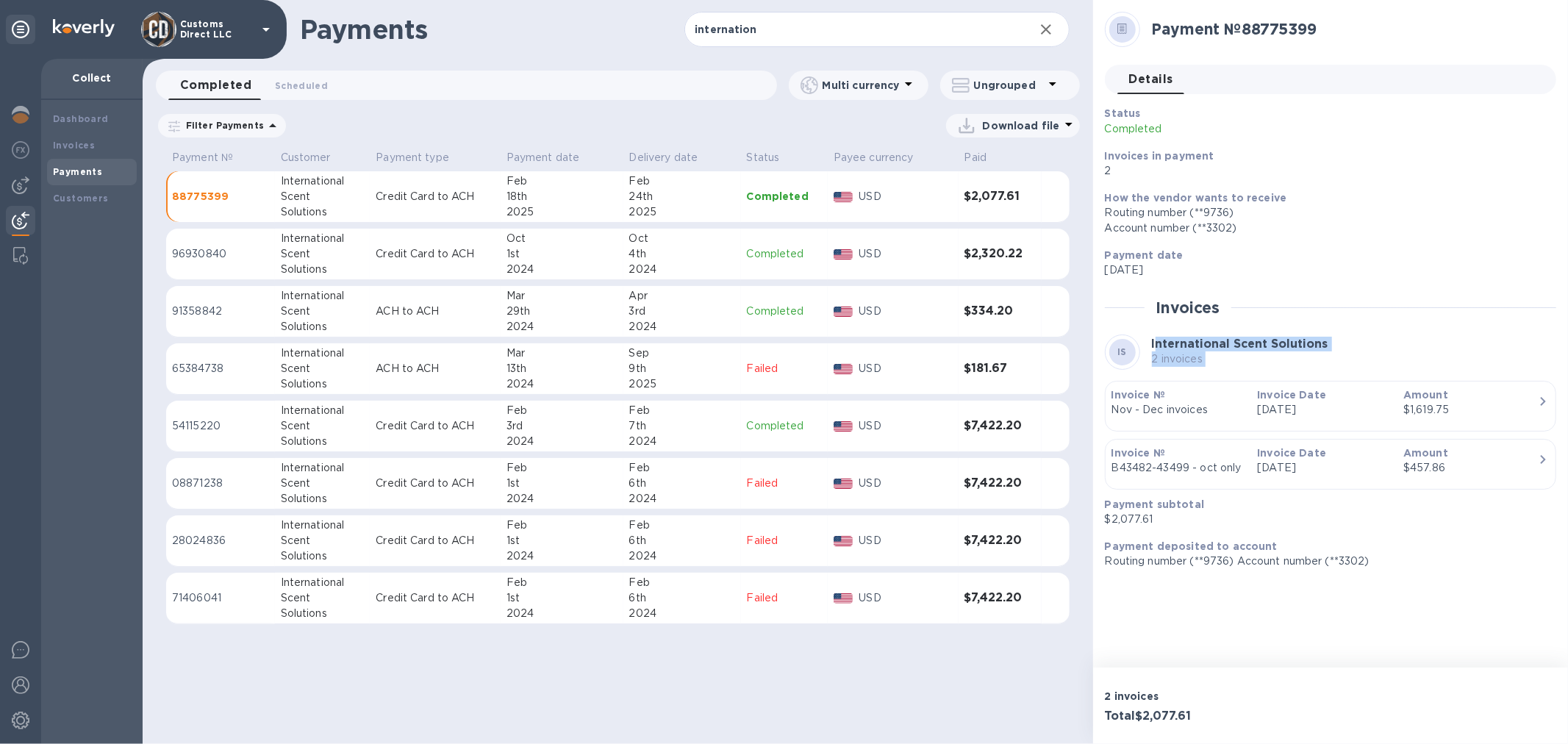
drag, startPoint x: 1154, startPoint y: 342, endPoint x: 1473, endPoint y: 444, distance: 334.9
click at [1473, 444] on div "Status Completed Invoices in payment 2 How the vendor wants to receive Routing …" at bounding box center [1331, 337] width 451 height 463
click at [1157, 305] on h2 "Invoices" at bounding box center [1188, 308] width 64 height 18
drag, startPoint x: 1118, startPoint y: 261, endPoint x: 1355, endPoint y: 524, distance: 354.0
click at [1355, 524] on div "Status Completed Invoices in payment 2 How the vendor wants to receive Routing …" at bounding box center [1331, 337] width 451 height 463
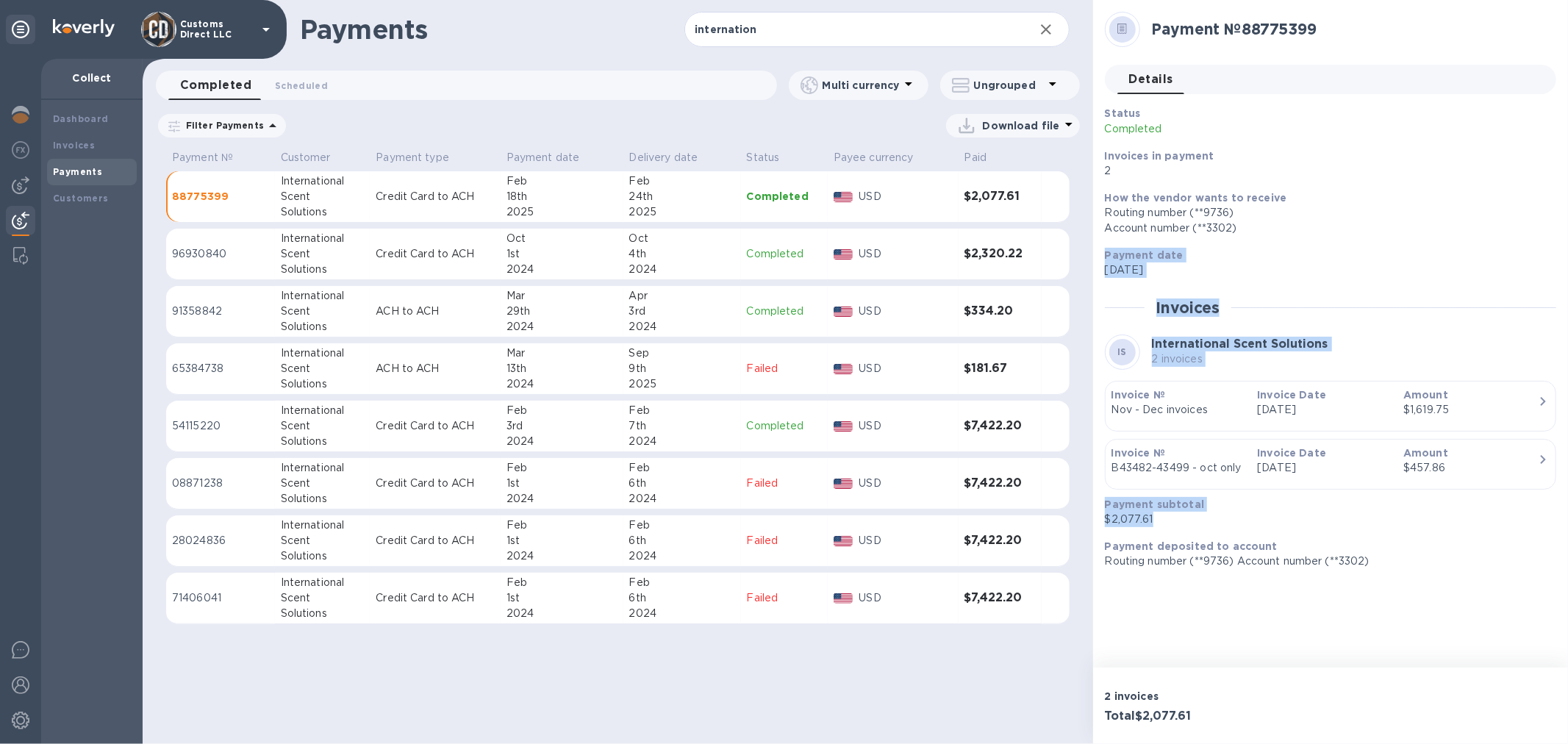
copy div "Payment date [DATE] Invoices IS International Scent Solutions 2 invoices Invoic…"
click at [1178, 515] on p "$2,077.61" at bounding box center [1325, 519] width 440 height 16
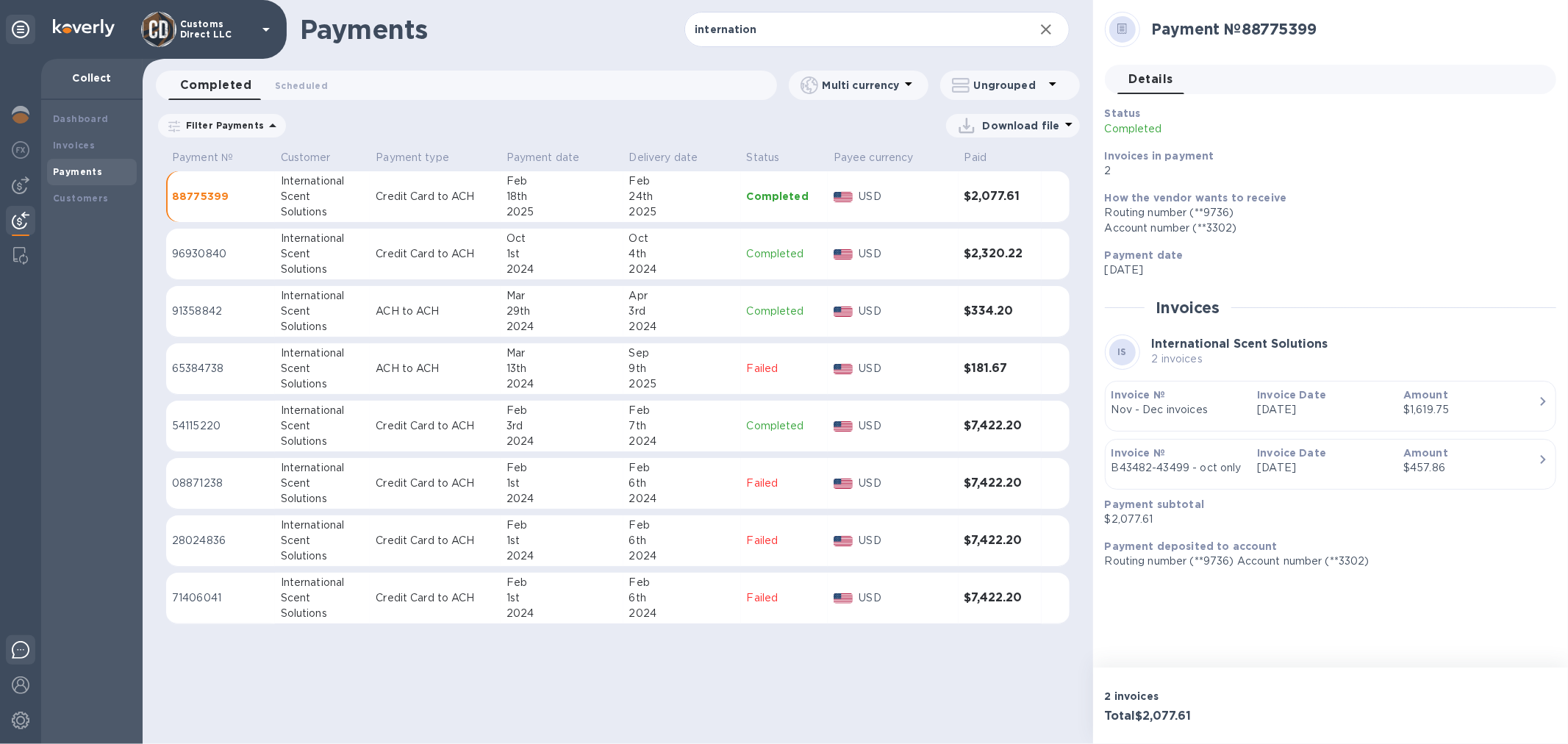
click at [17, 648] on img at bounding box center [20, 649] width 17 height 17
